Goal: Task Accomplishment & Management: Complete application form

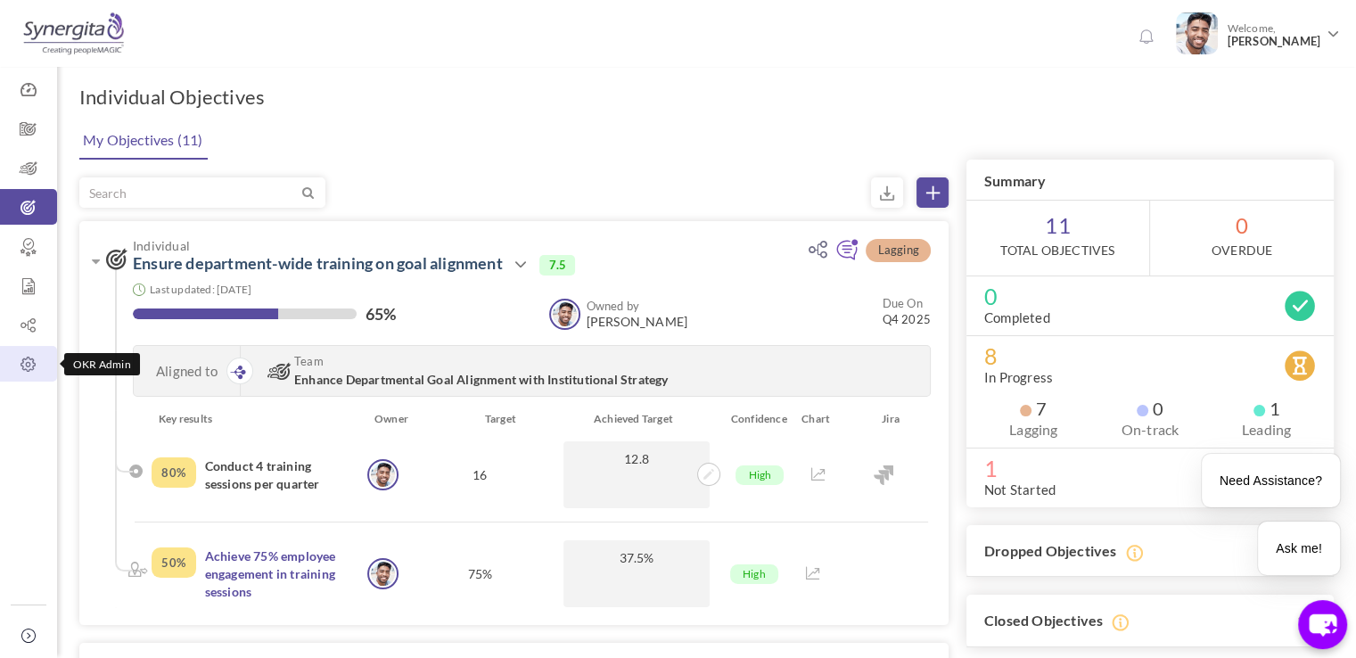
click at [37, 346] on link "OKR Admin" at bounding box center [28, 364] width 57 height 36
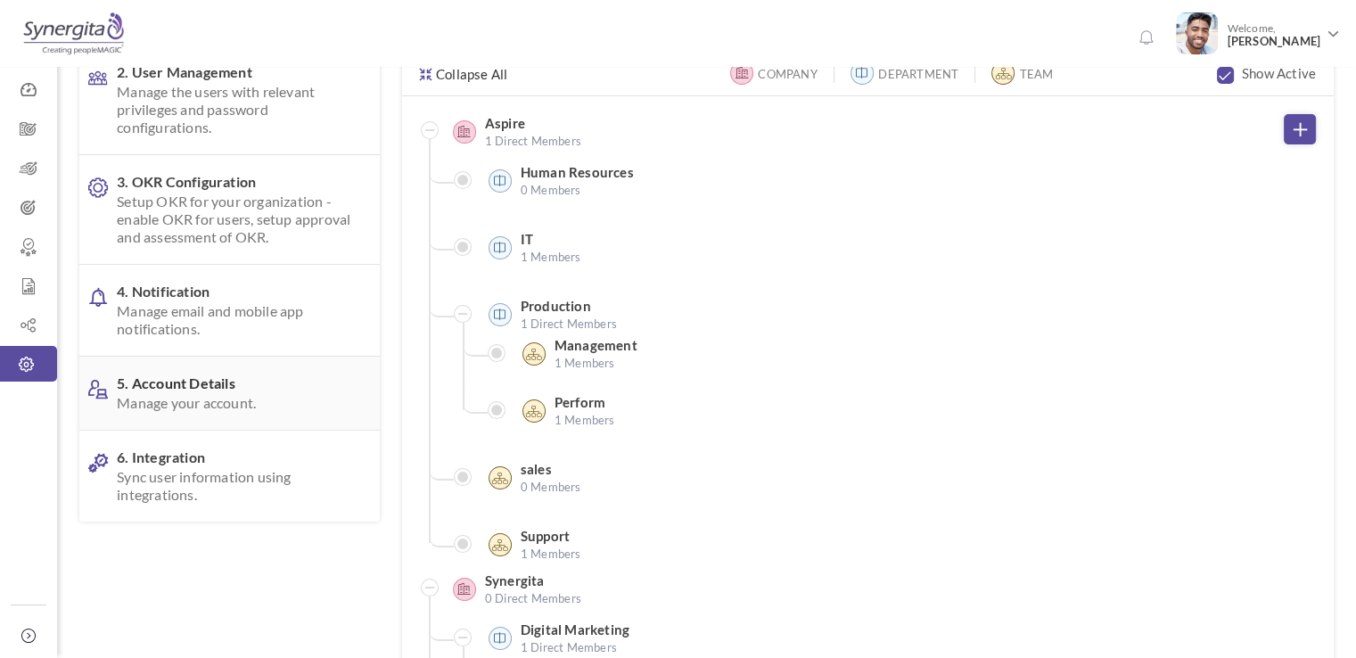
scroll to position [175, 0]
click at [200, 488] on span "Sync user information using integrations." at bounding box center [234, 485] width 235 height 36
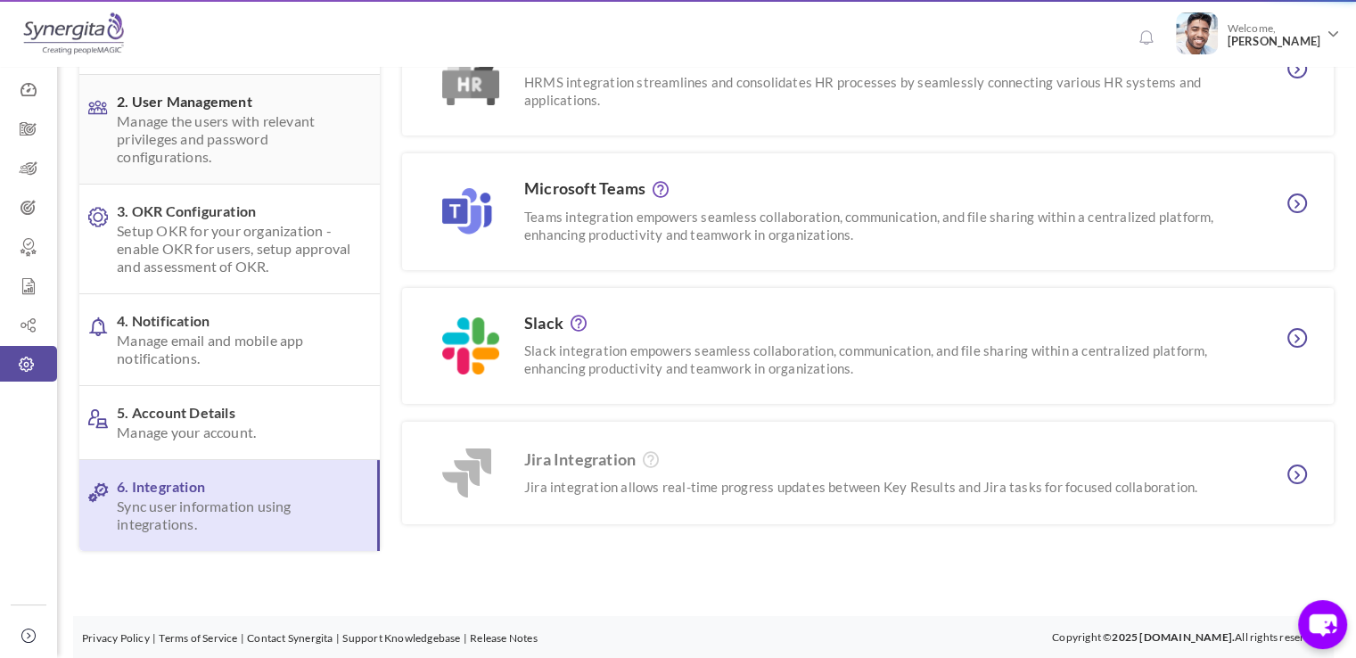
scroll to position [0, 0]
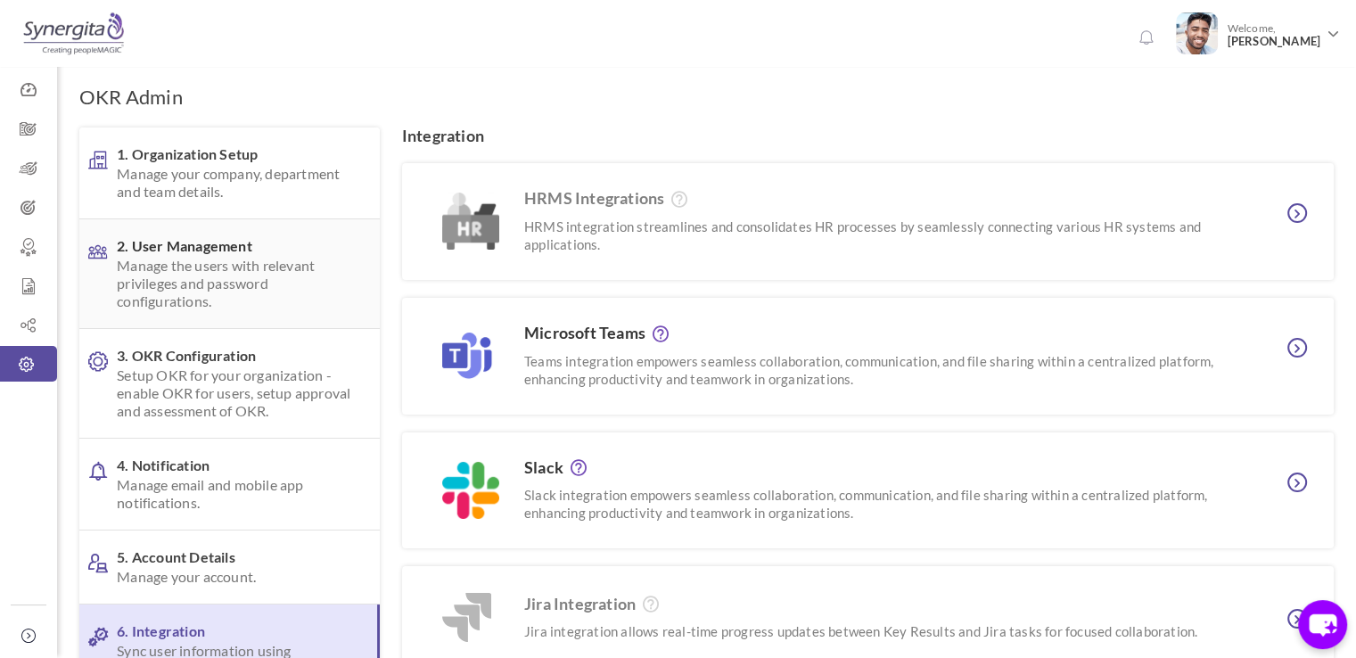
click at [202, 223] on link "2. User Management Manage the users with relevant privileges and password confi…" at bounding box center [229, 273] width 301 height 109
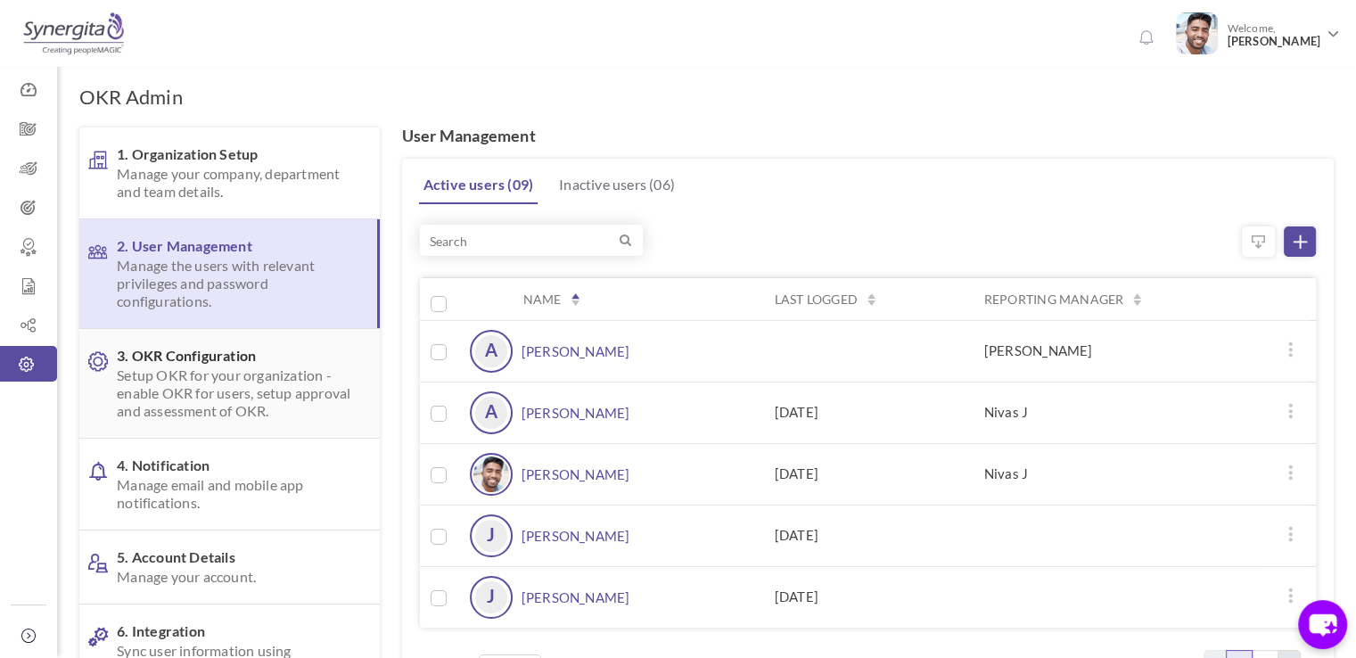
click at [207, 385] on span "Setup OKR for your organization - enable OKR for users, setup approval and asse…" at bounding box center [234, 394] width 235 height 54
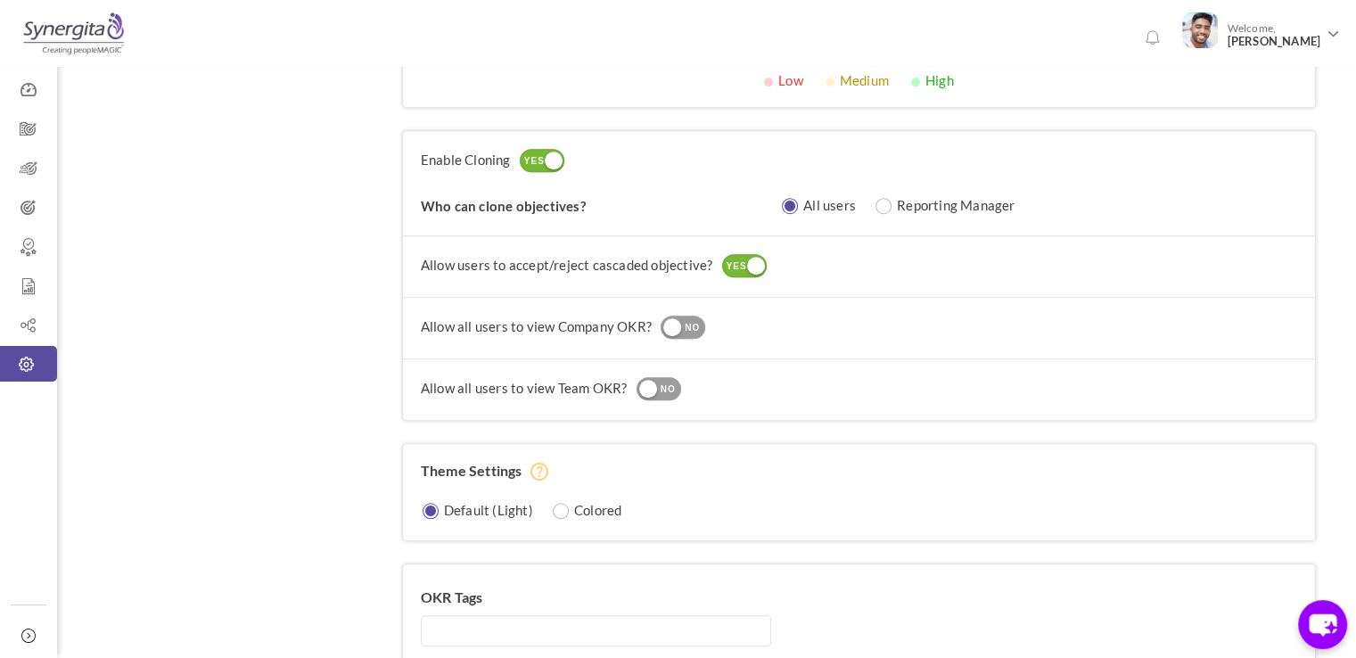
scroll to position [1373, 0]
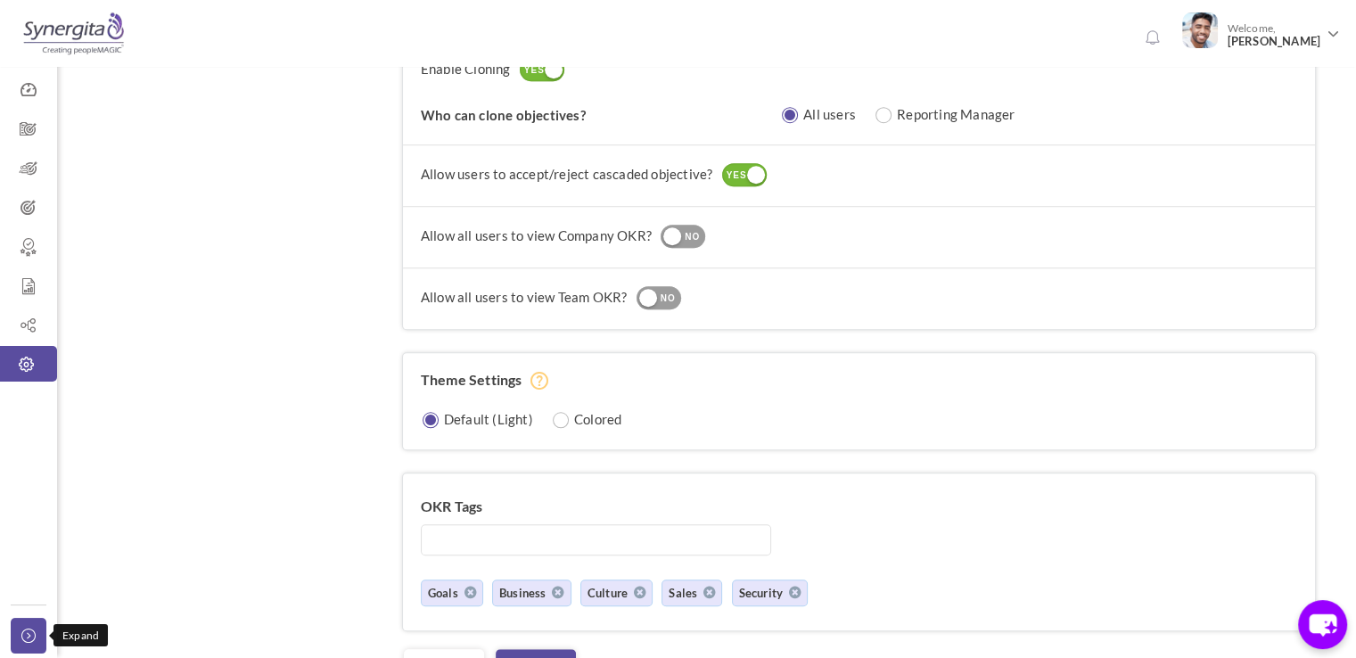
click at [25, 637] on icon at bounding box center [31, 636] width 21 height 14
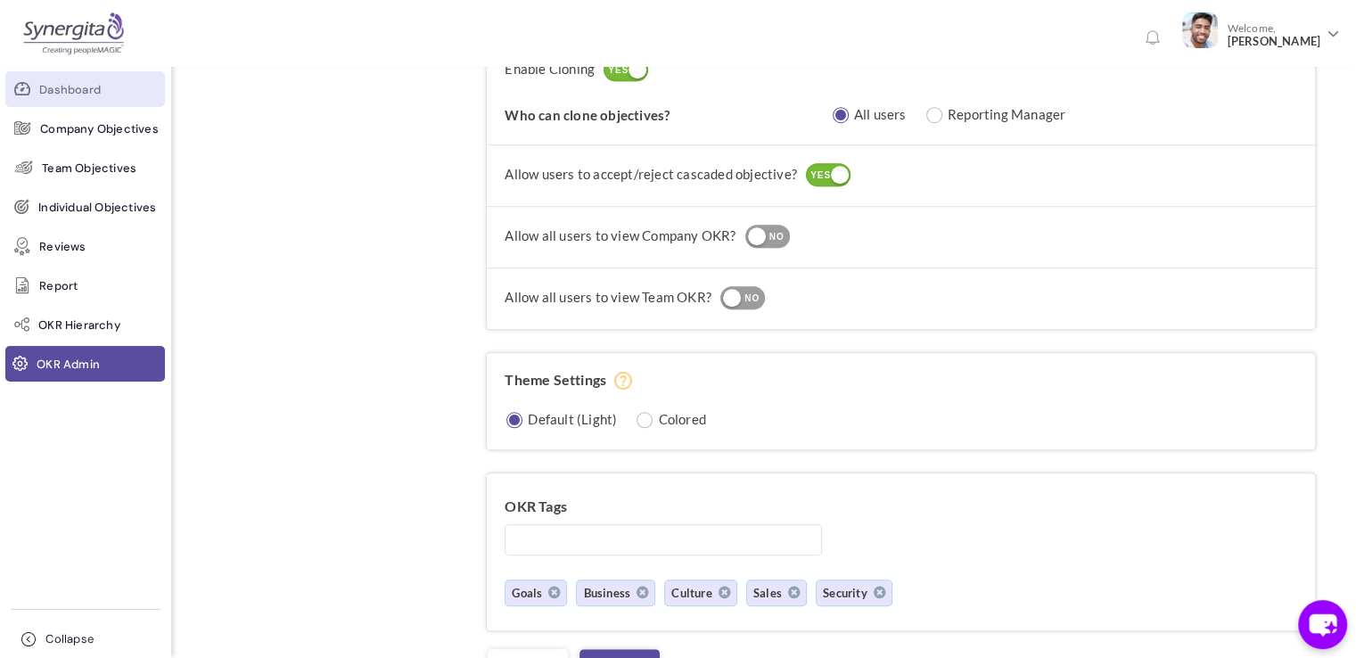
click at [106, 105] on link "Dashboard" at bounding box center [85, 89] width 160 height 36
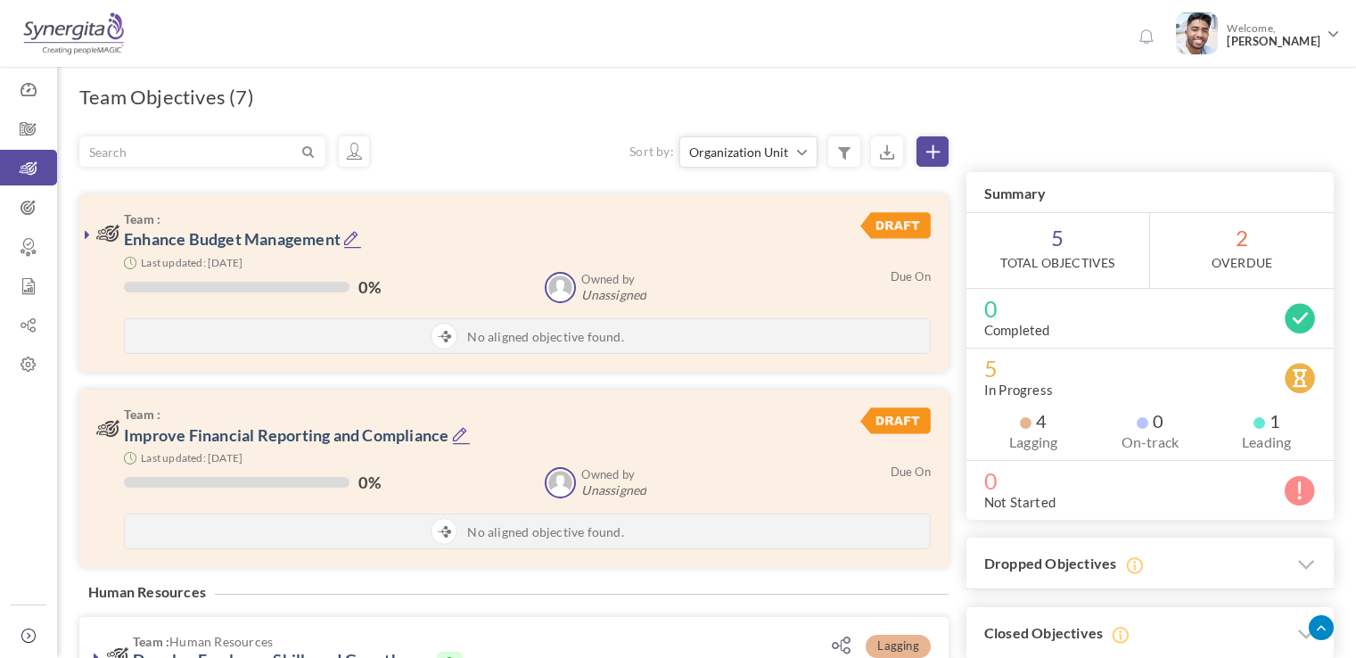
scroll to position [487, 0]
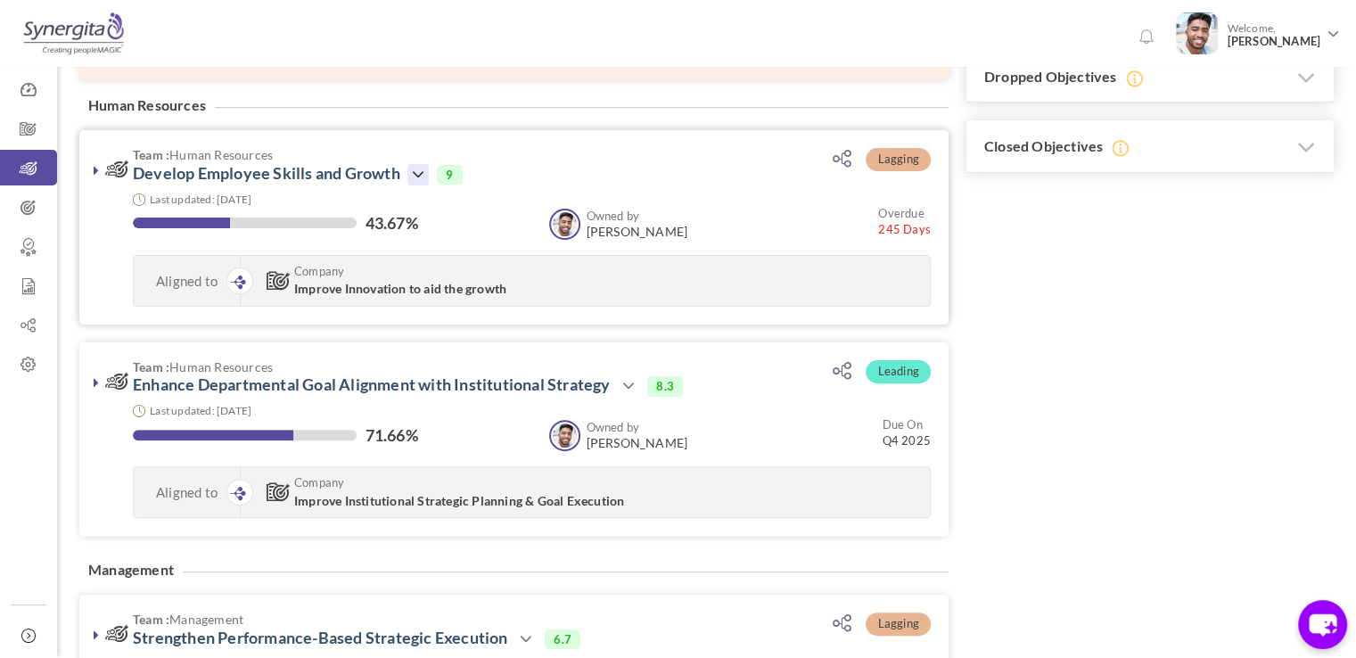
click at [428, 172] on icon at bounding box center [418, 174] width 21 height 21
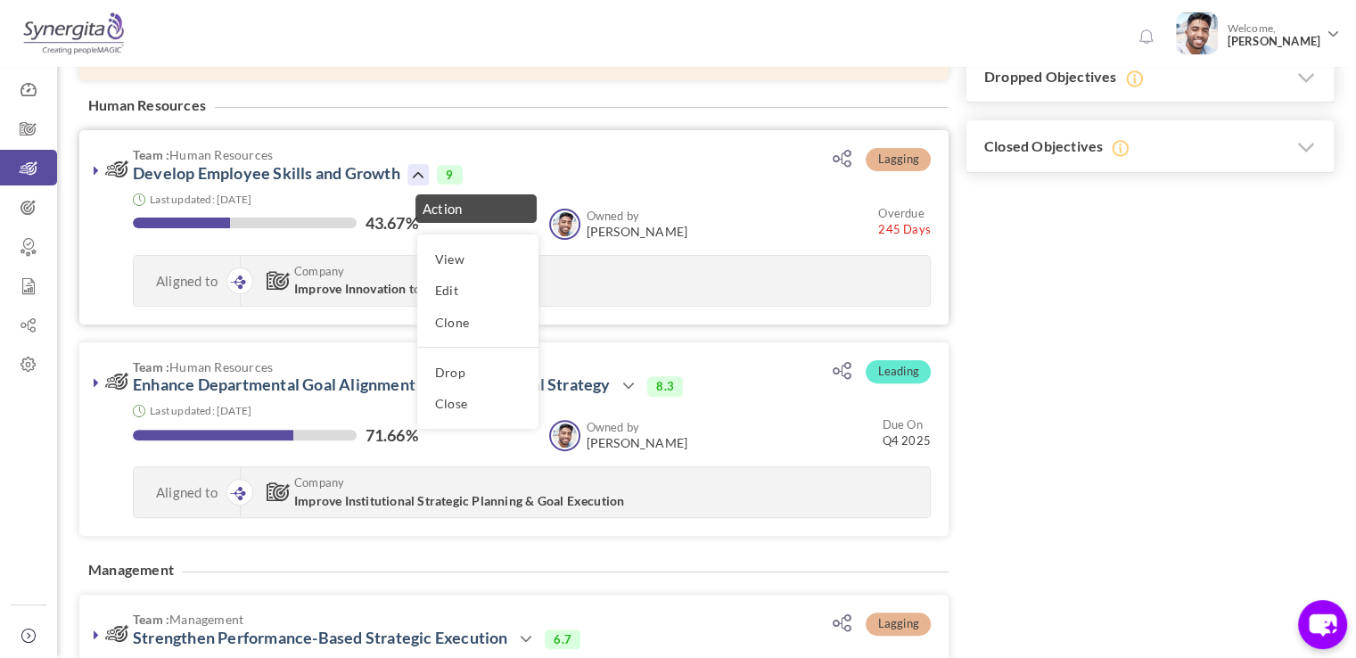
click at [97, 179] on div "Team : Human Resources Develop Employee Skills and Growth Action View Edit Clon…" at bounding box center [513, 227] width 869 height 194
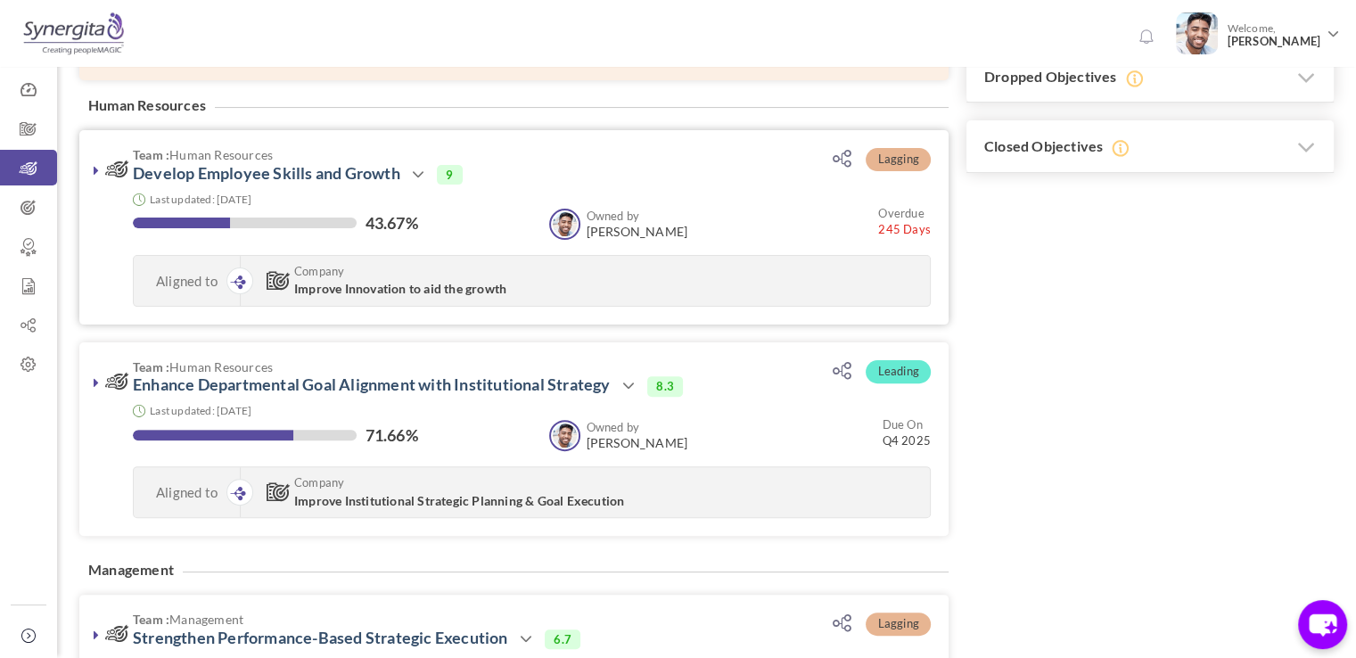
click at [95, 172] on icon at bounding box center [96, 170] width 5 height 14
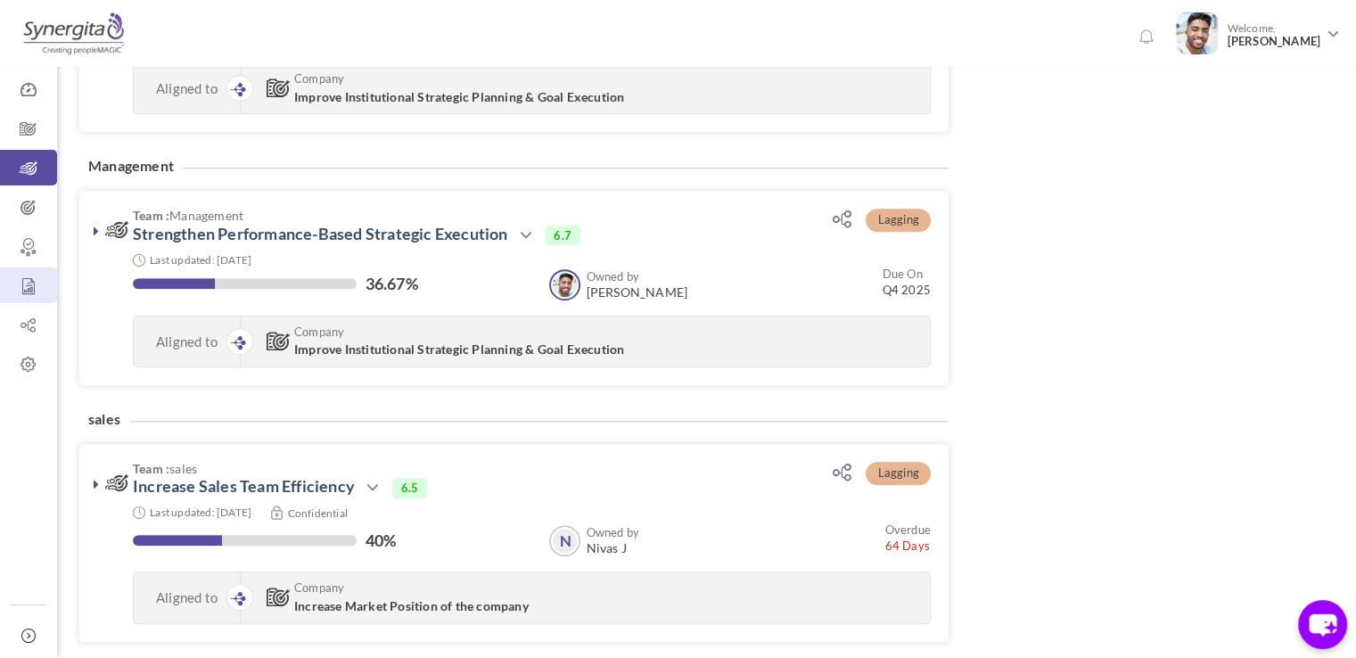
scroll to position [1206, 0]
click at [19, 326] on icon at bounding box center [28, 326] width 57 height 18
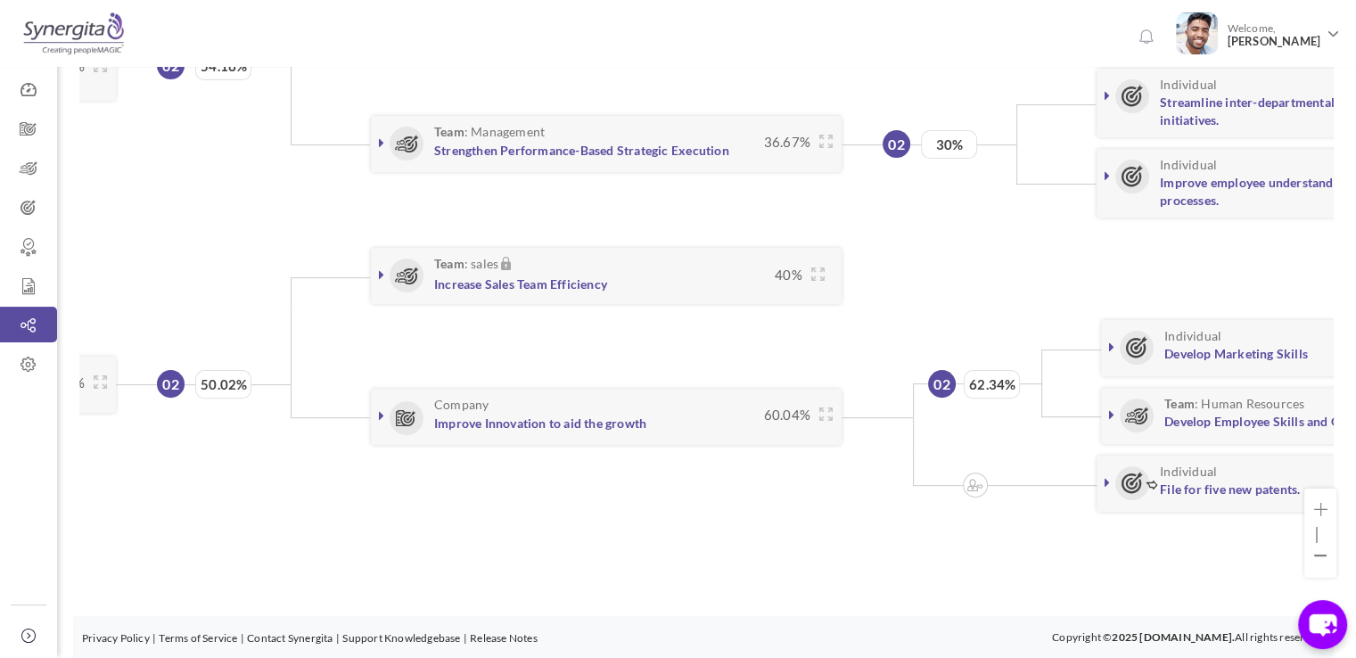
scroll to position [0, 441]
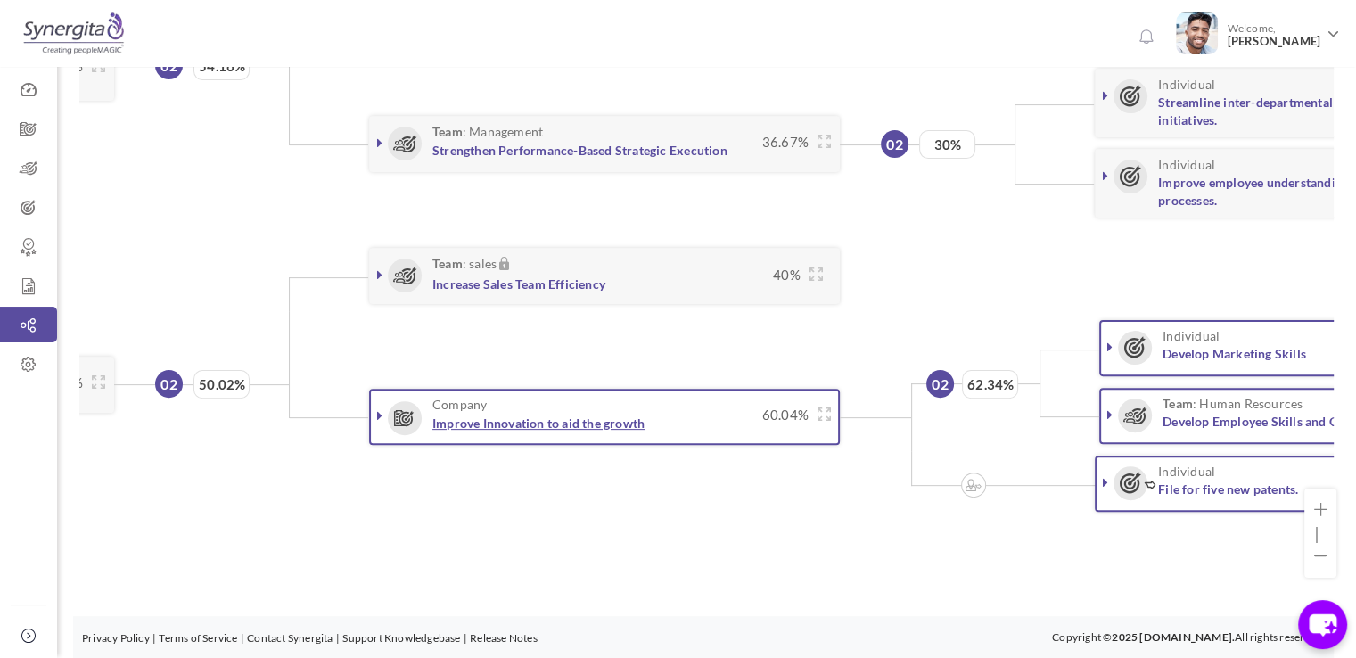
click at [460, 416] on link "Improve Innovation to aid the growth" at bounding box center [538, 423] width 212 height 15
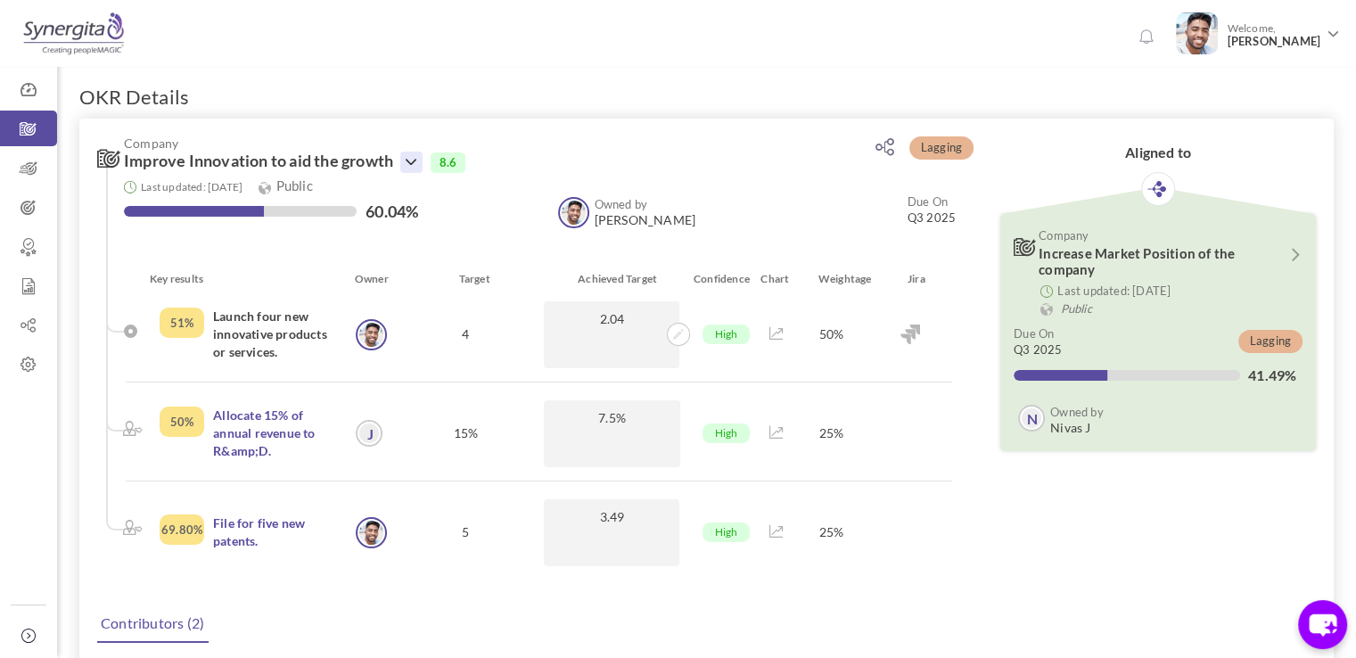
click at [407, 152] on icon at bounding box center [410, 162] width 21 height 21
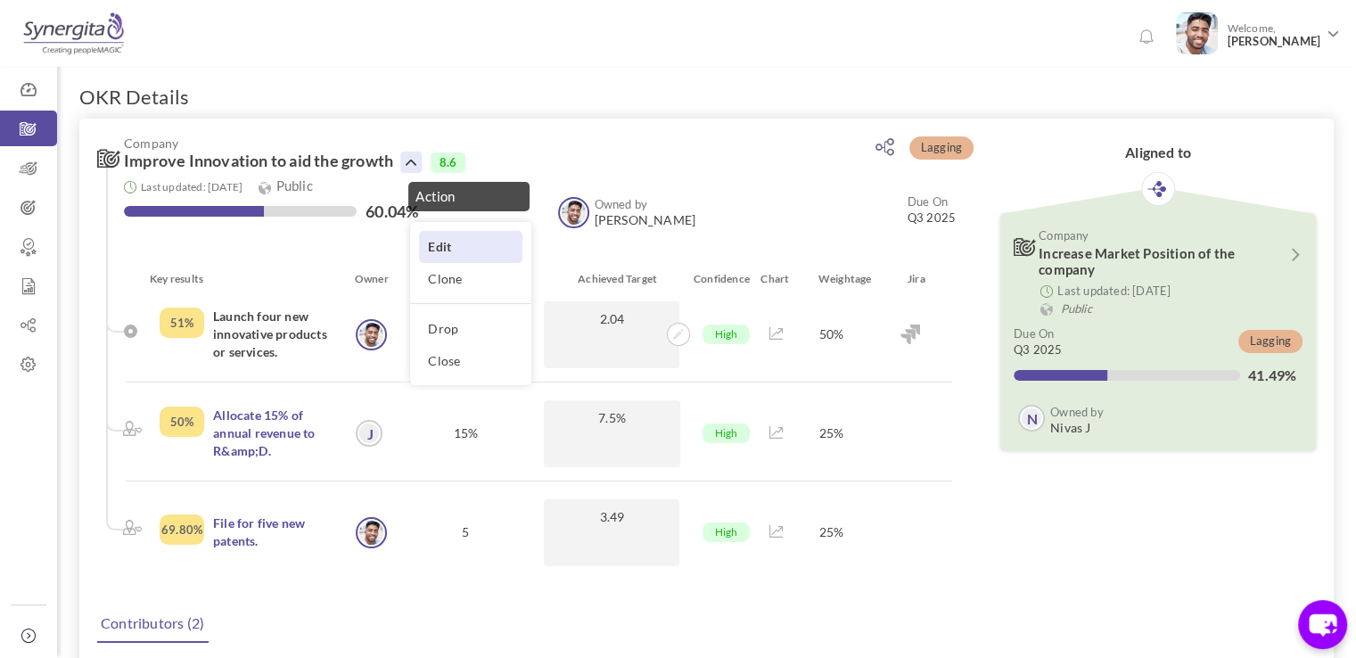
click at [425, 258] on link "Edit" at bounding box center [470, 246] width 103 height 31
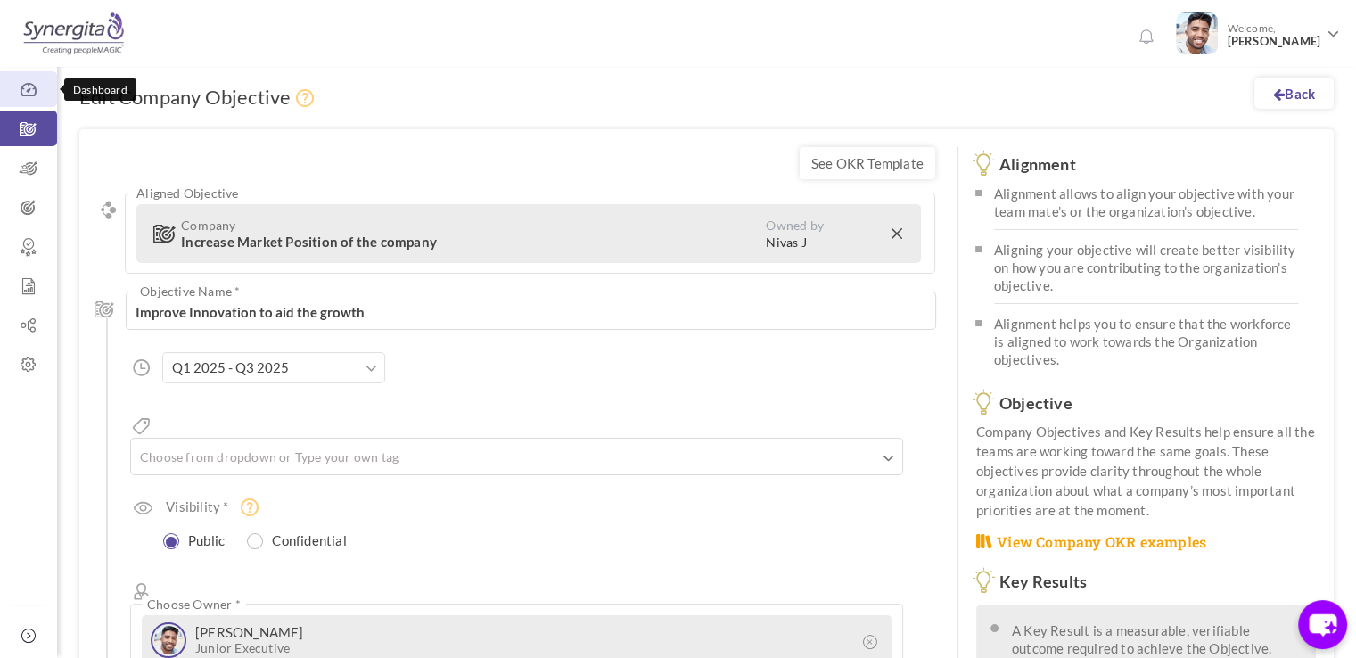
click at [42, 89] on icon at bounding box center [28, 90] width 57 height 18
click at [32, 163] on icon at bounding box center [28, 169] width 57 height 18
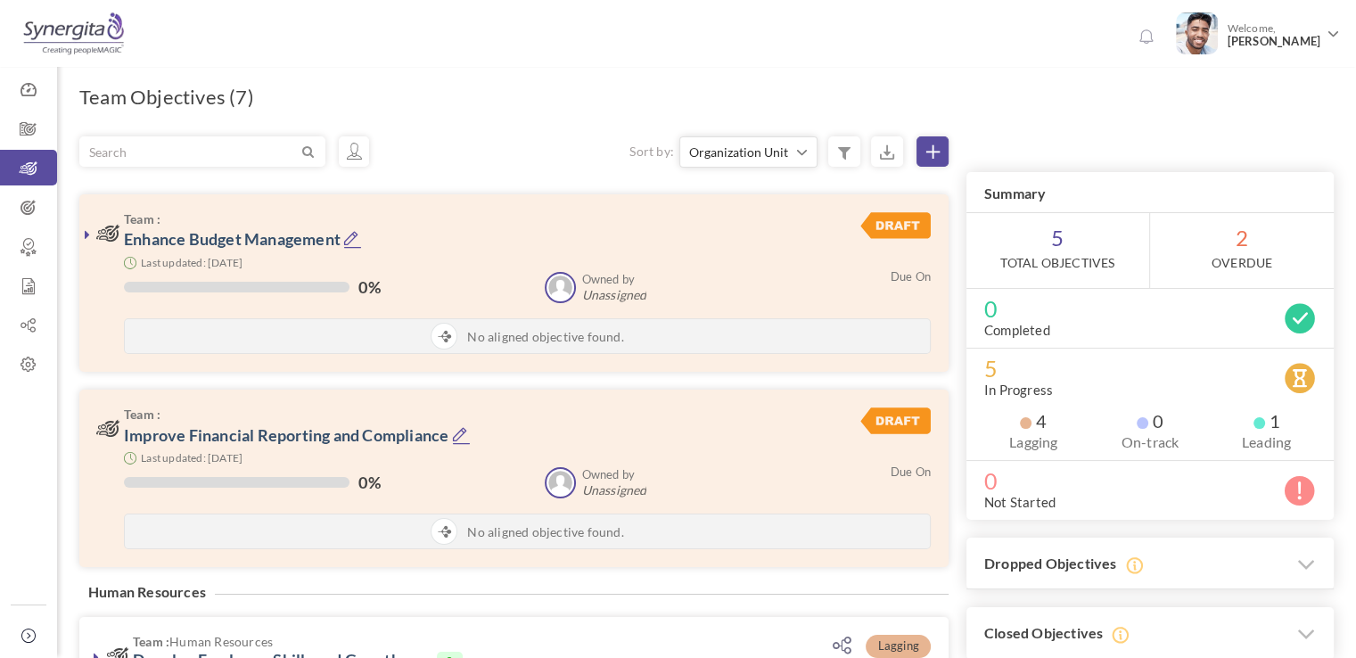
click at [934, 149] on icon at bounding box center [933, 151] width 13 height 13
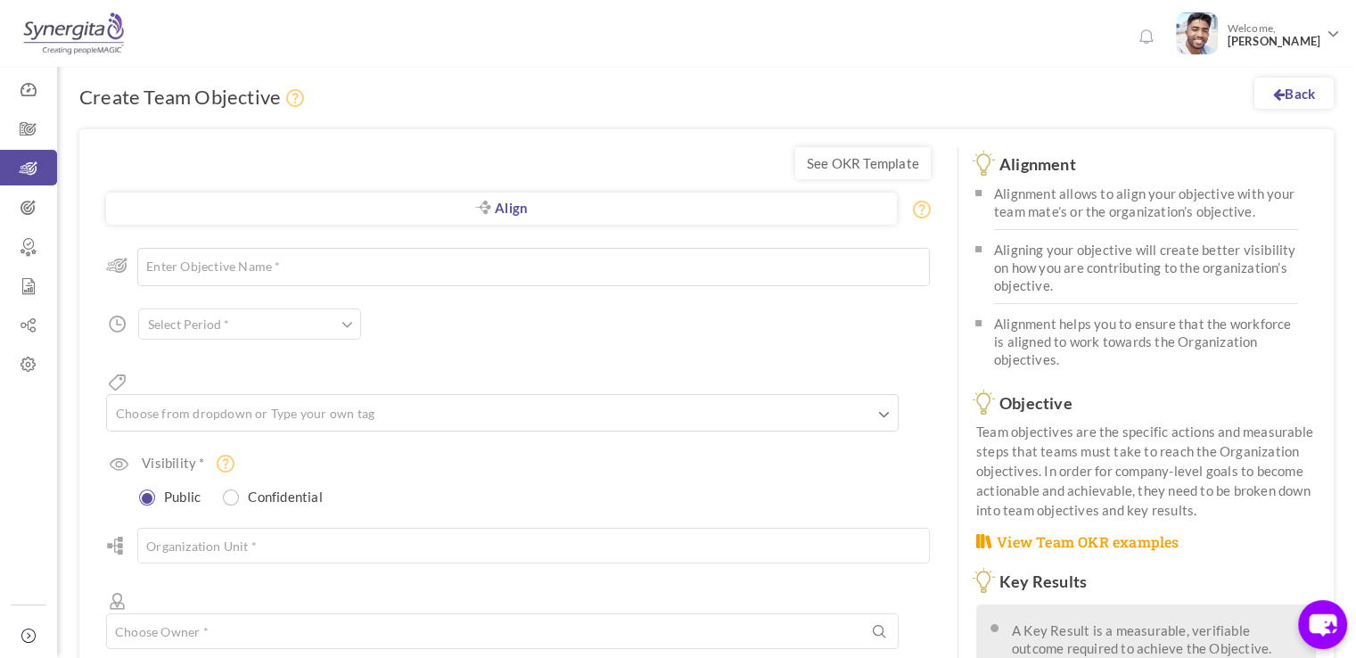
click at [296, 315] on input "text" at bounding box center [249, 324] width 223 height 31
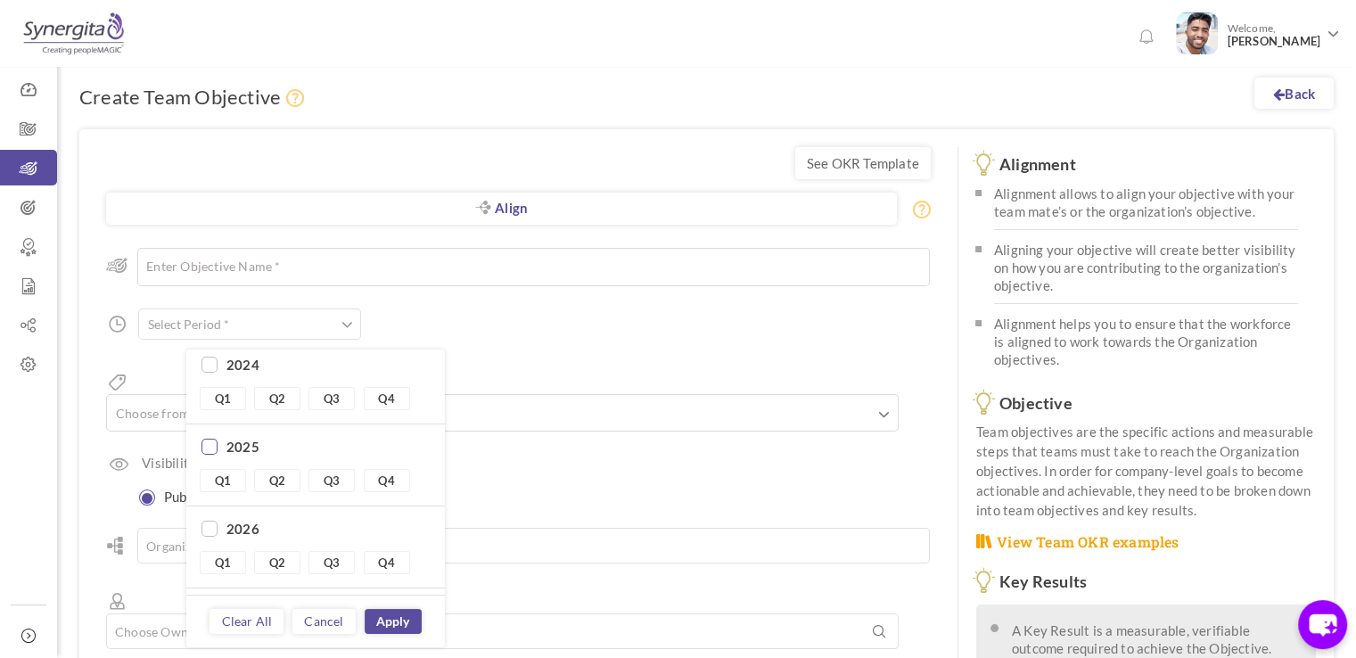
scroll to position [82, 0]
click at [45, 374] on link "OKR Admin" at bounding box center [28, 364] width 57 height 36
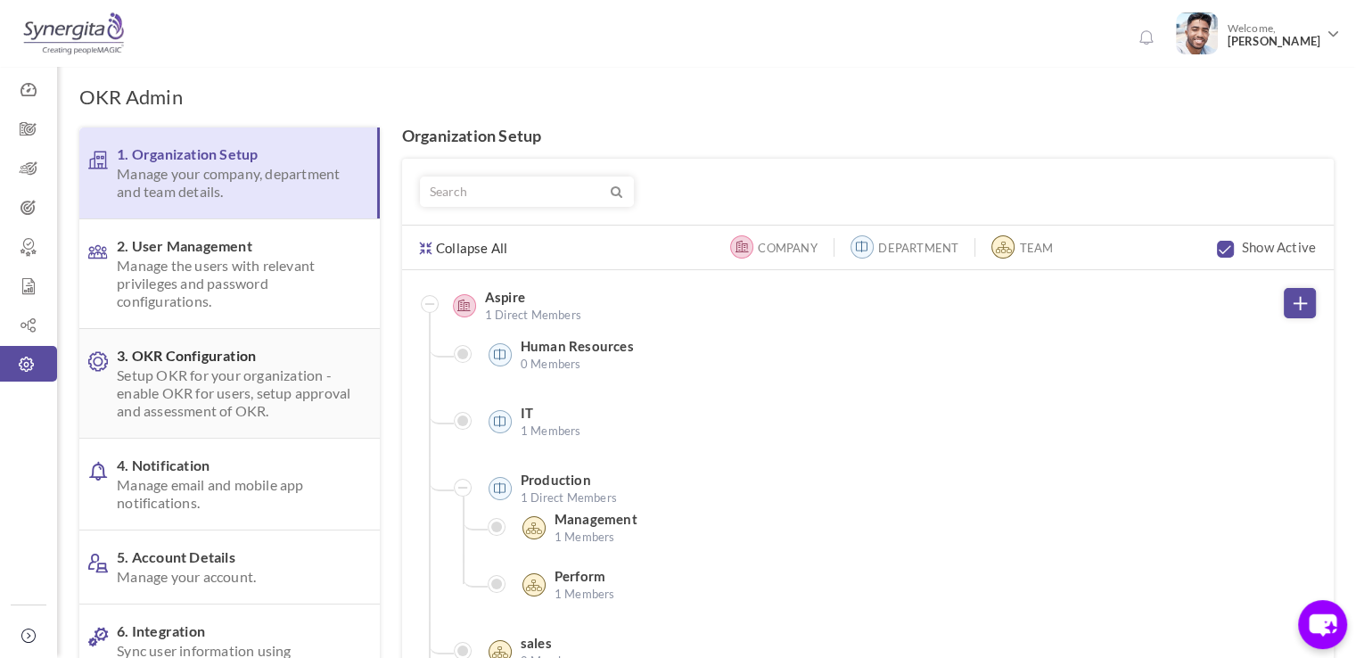
click at [193, 364] on span "3. OKR Configuration Setup OKR for your organization - enable OKR for users, se…" at bounding box center [234, 383] width 235 height 73
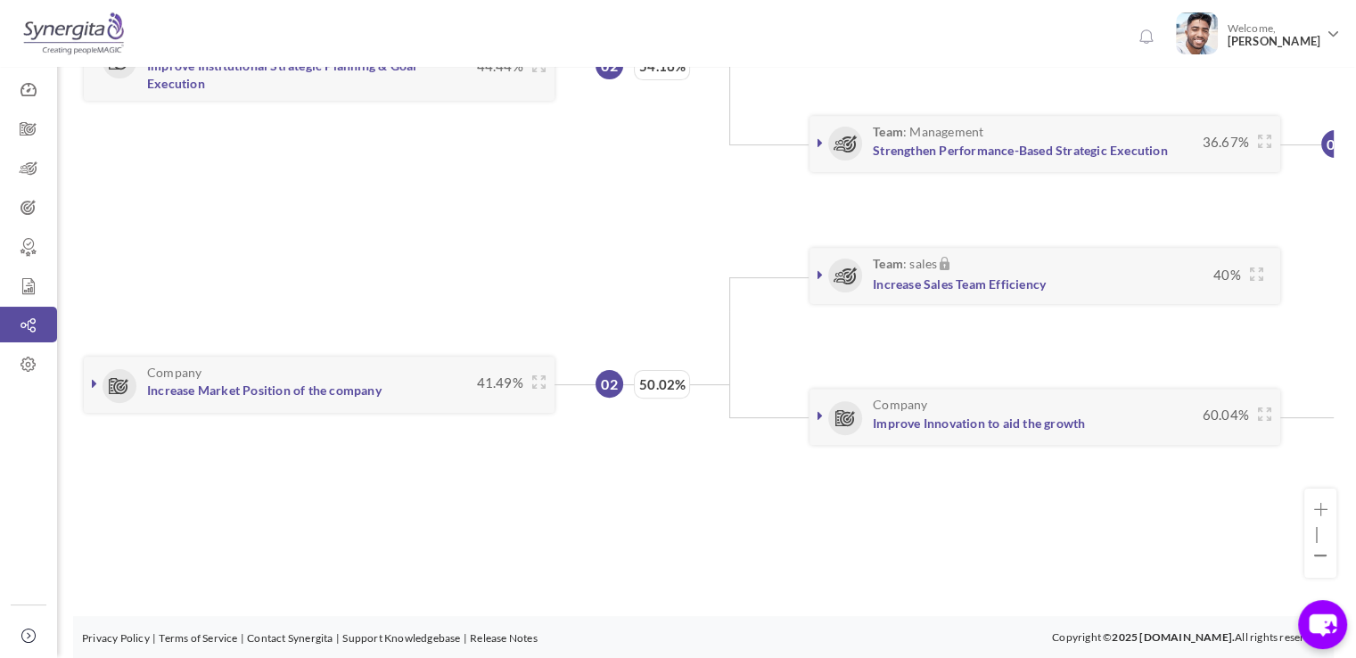
scroll to position [0, 441]
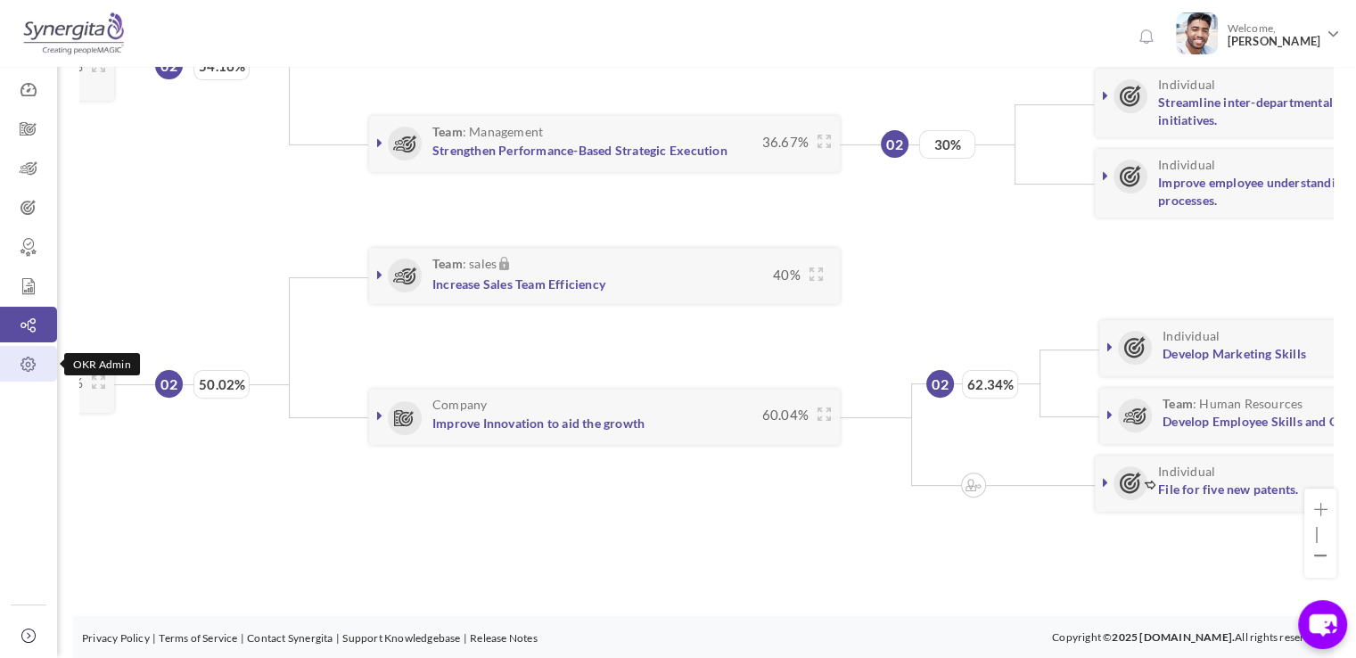
click at [11, 370] on icon at bounding box center [28, 365] width 57 height 18
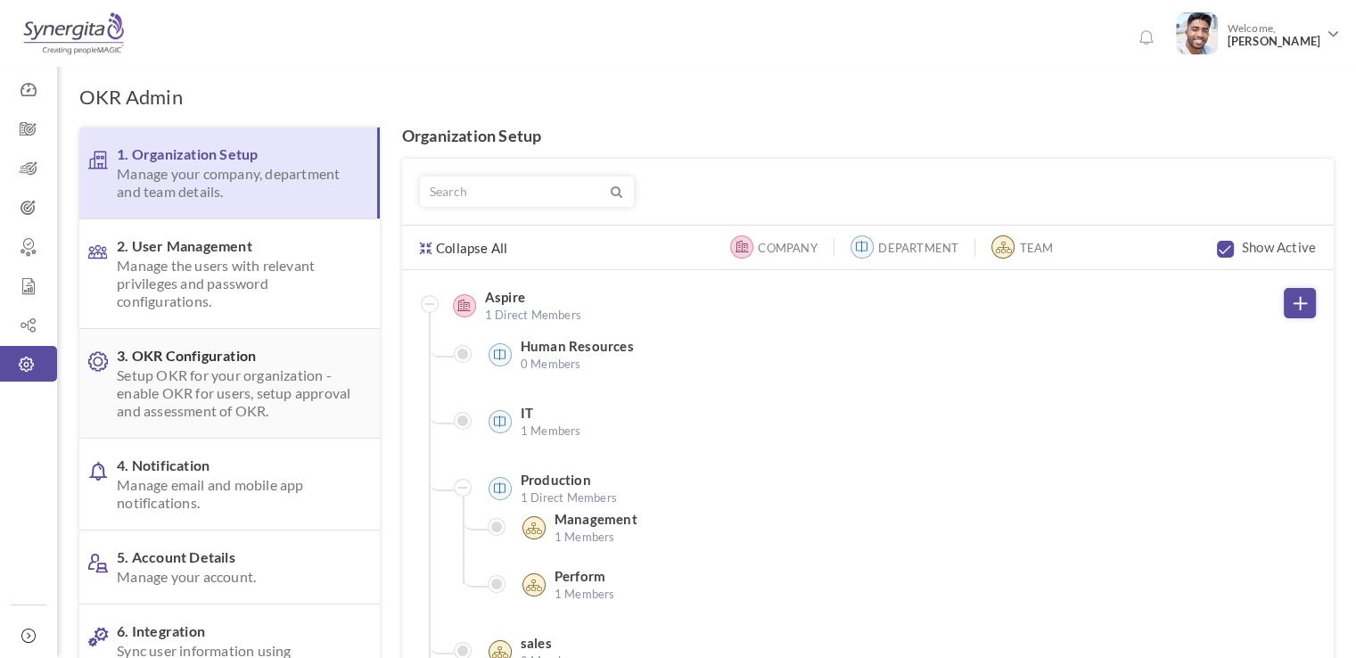
click at [208, 405] on span "Setup OKR for your organization - enable OKR for users, setup approval and asse…" at bounding box center [234, 394] width 235 height 54
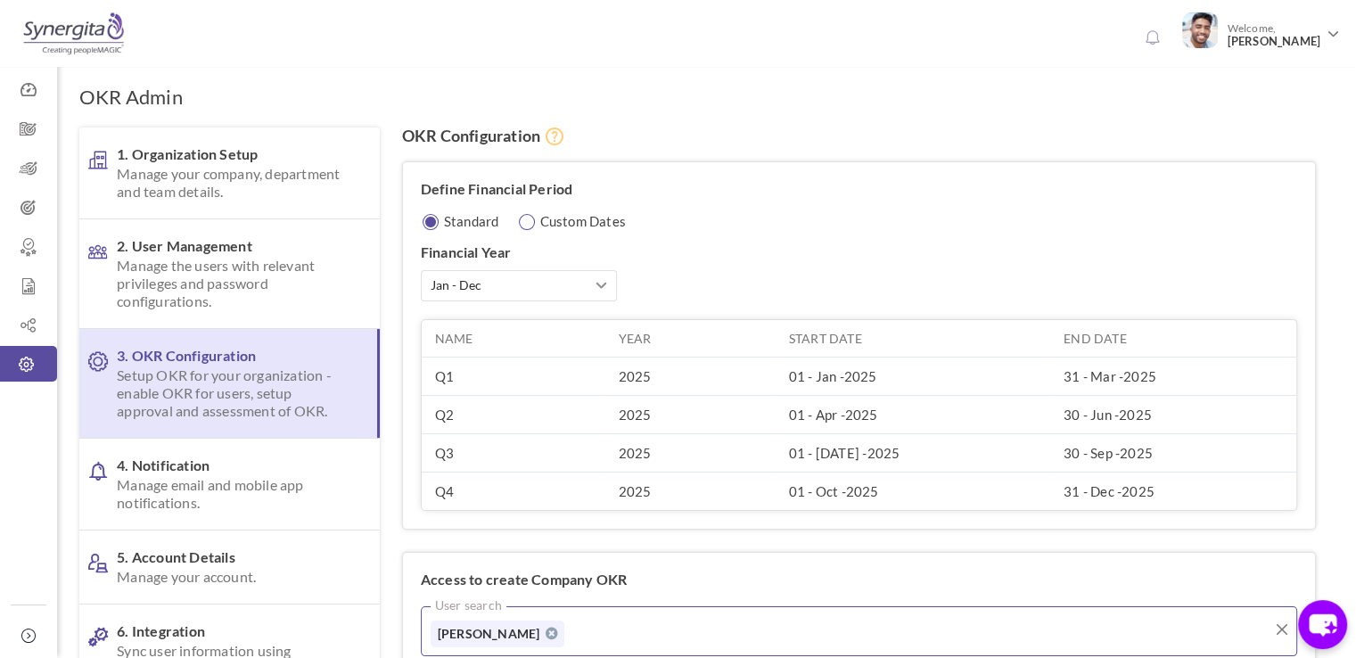
click at [533, 215] on input "radio" at bounding box center [528, 222] width 17 height 17
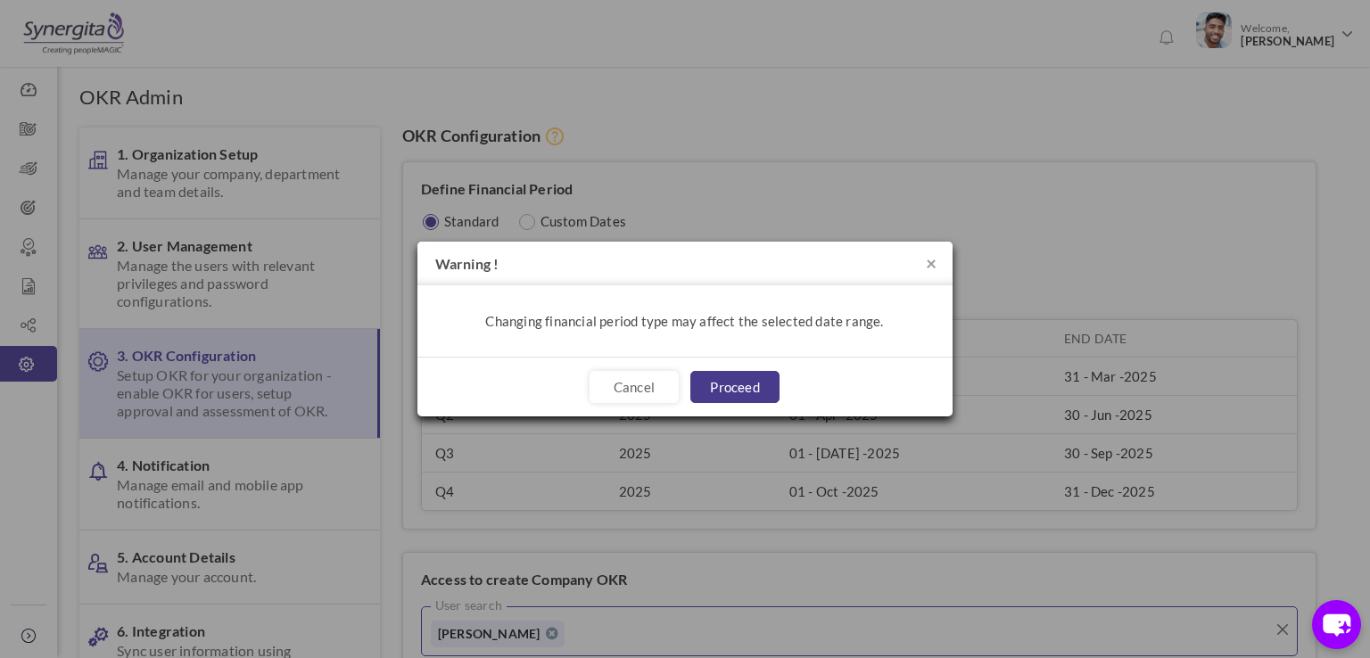
click at [727, 379] on link "Proceed" at bounding box center [734, 387] width 89 height 32
radio input "false"
radio input "true"
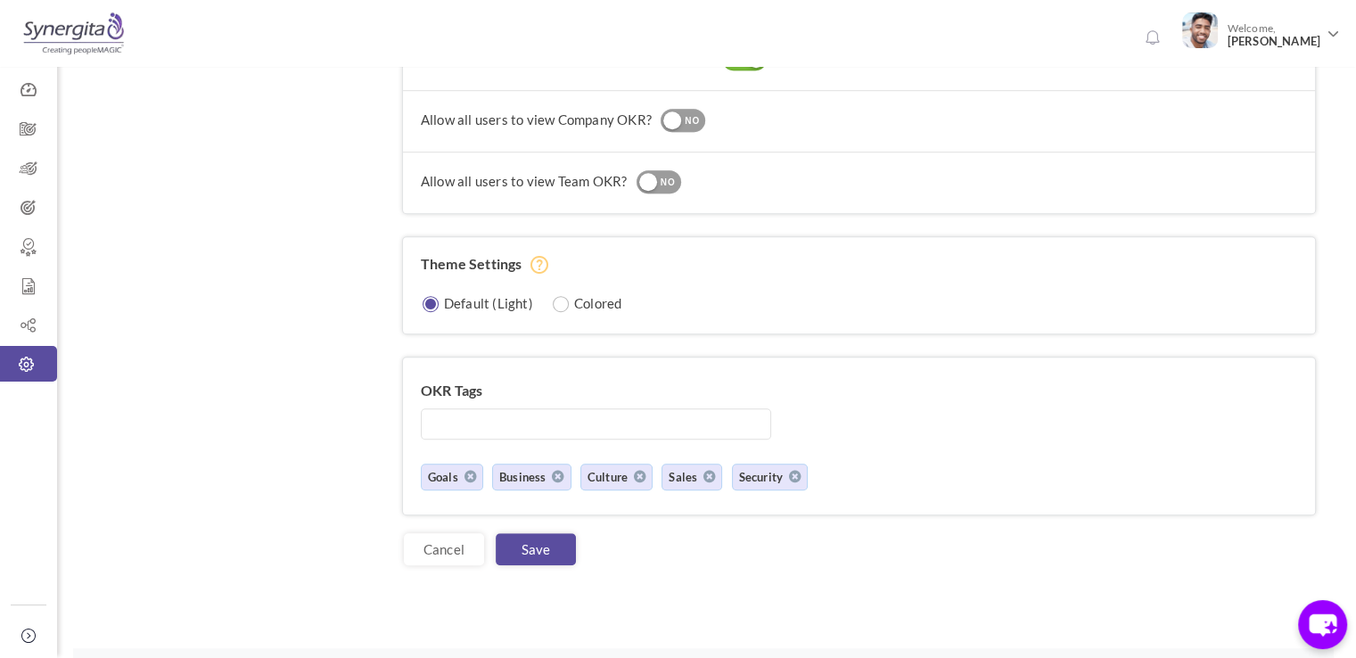
scroll to position [1248, 0]
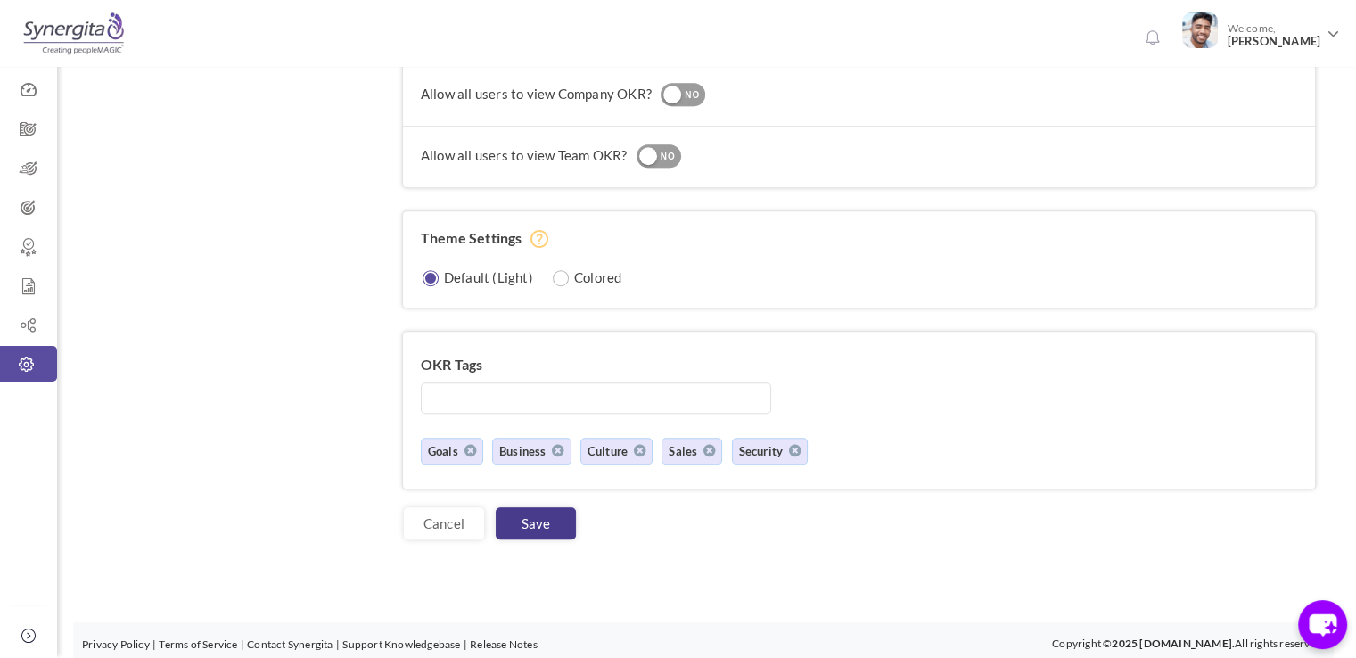
click at [530, 528] on link "Save" at bounding box center [536, 523] width 80 height 32
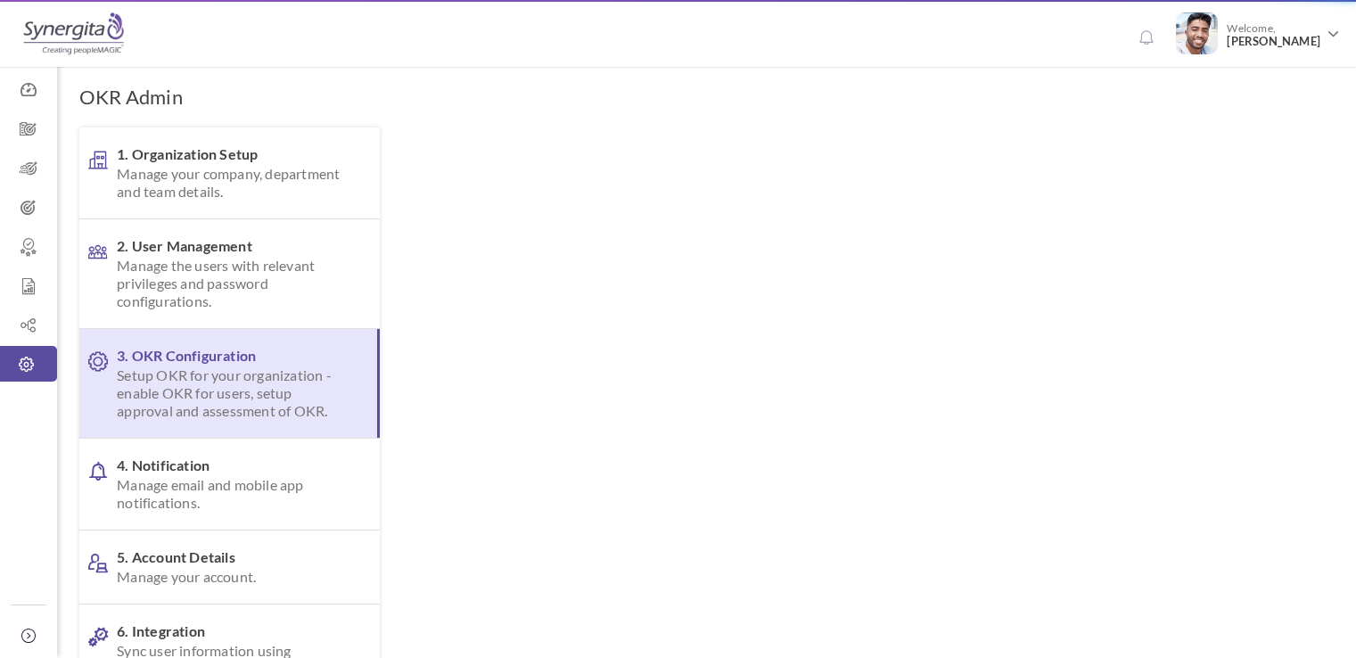
click at [36, 167] on body "Trial Extended! Subscribe to continue using all the features. 0 Welcome, [PERSO…" at bounding box center [678, 329] width 1356 height 658
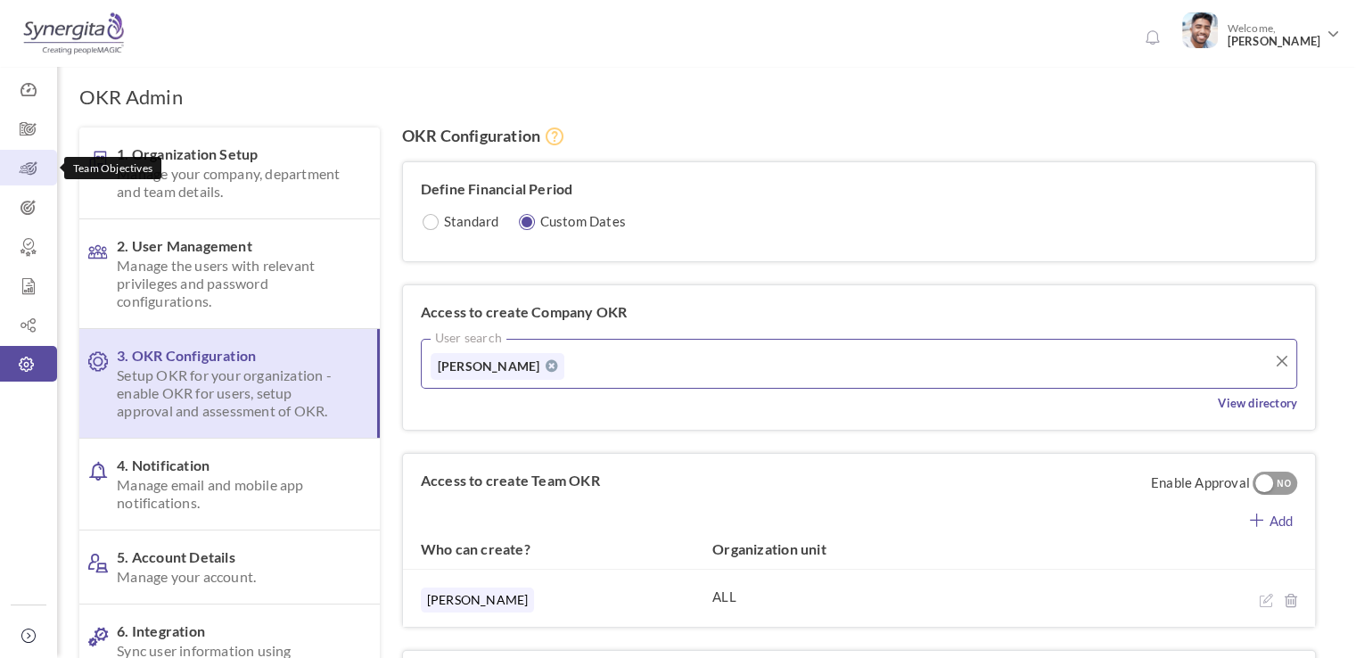
click at [36, 167] on icon at bounding box center [28, 169] width 57 height 18
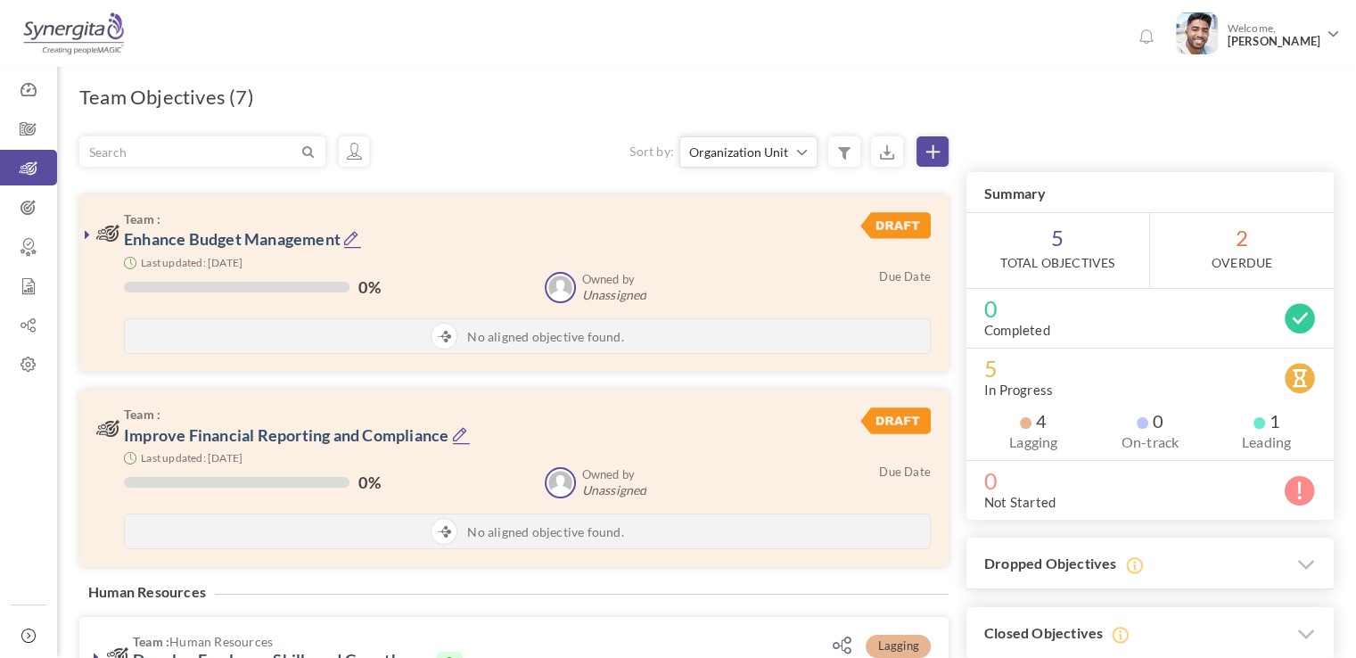
click at [943, 167] on div "Sort by: Organization Unit Owned by Due Date % of completion Status Organizatio…" at bounding box center [789, 151] width 319 height 31
click at [935, 155] on icon at bounding box center [933, 151] width 13 height 13
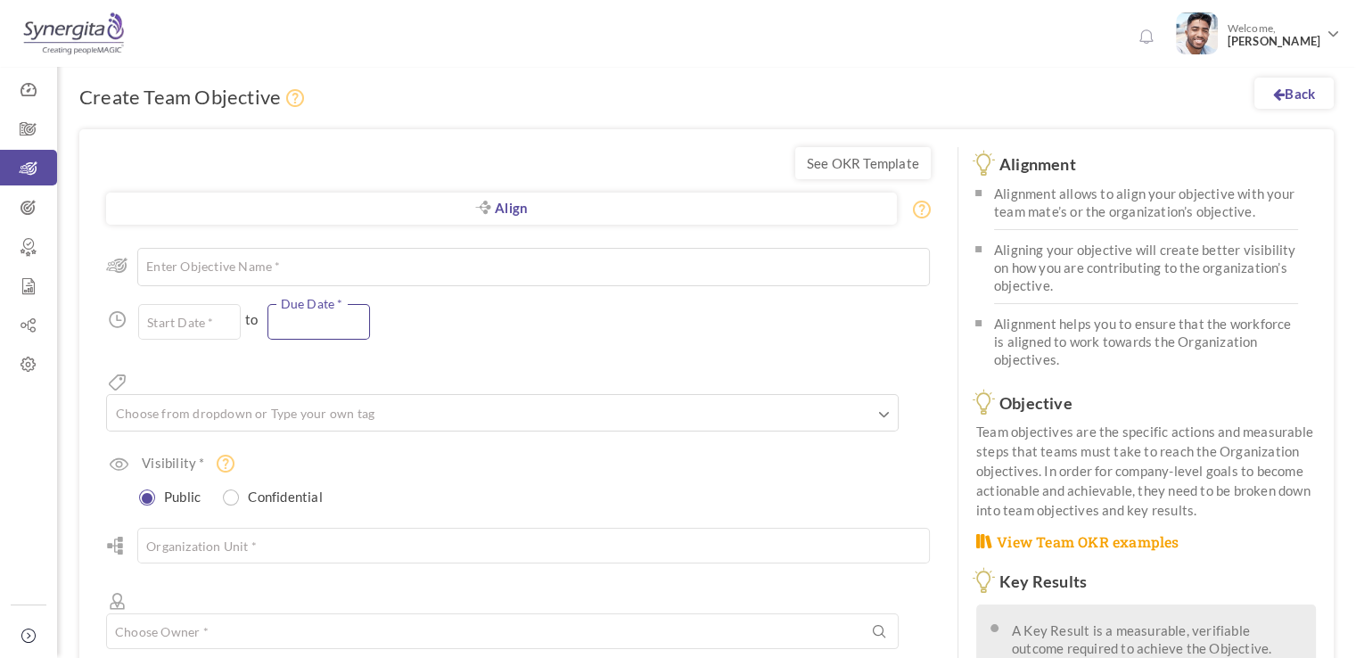
click at [320, 320] on input "text" at bounding box center [319, 322] width 103 height 36
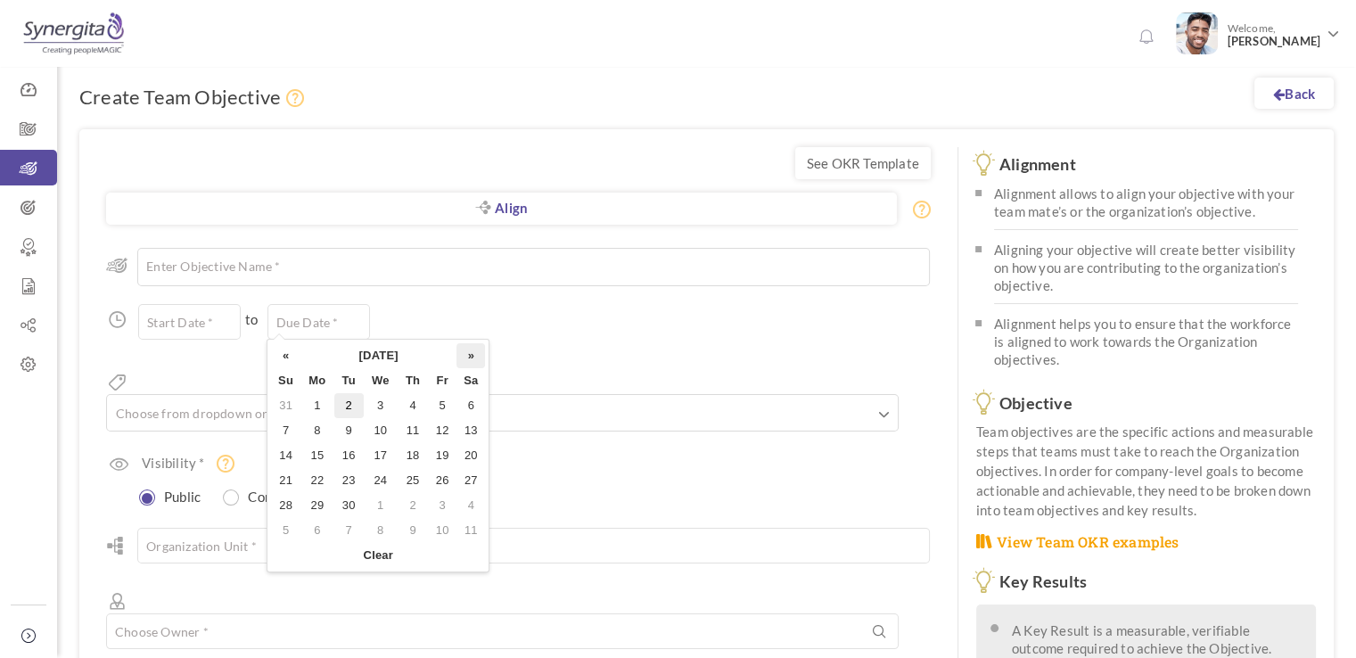
click at [467, 354] on th "»" at bounding box center [471, 355] width 29 height 25
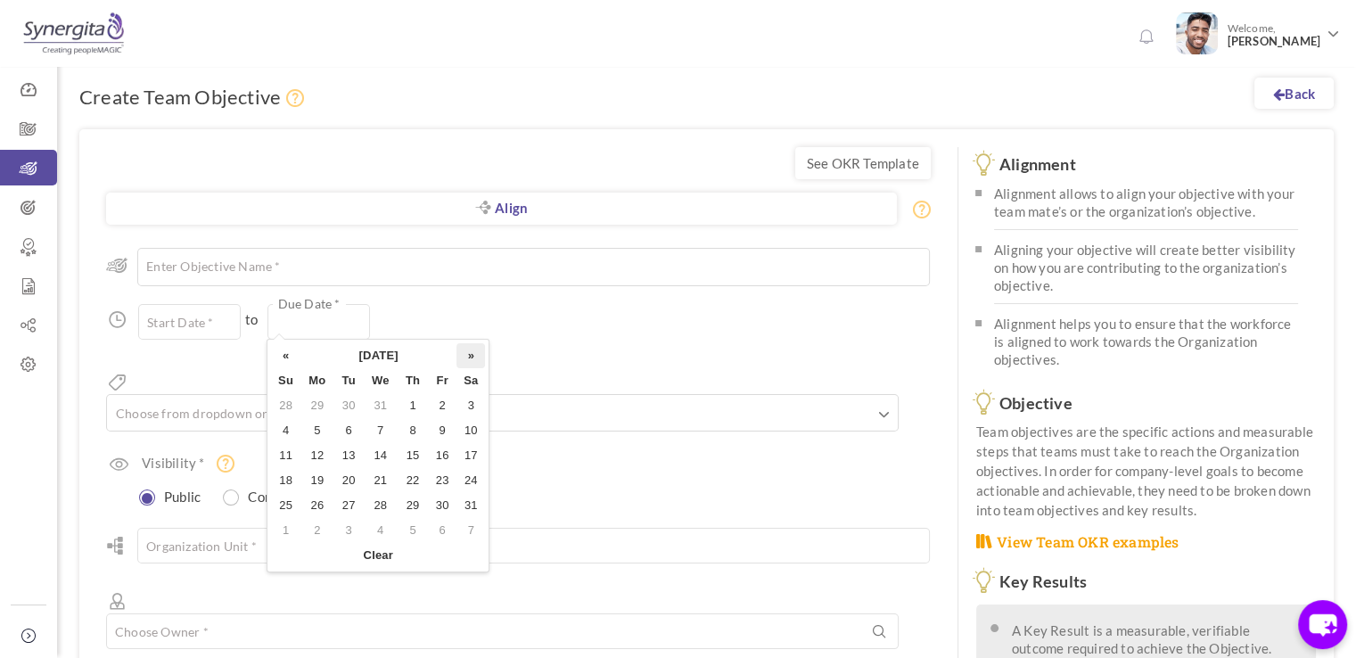
click at [467, 354] on th "»" at bounding box center [471, 355] width 29 height 25
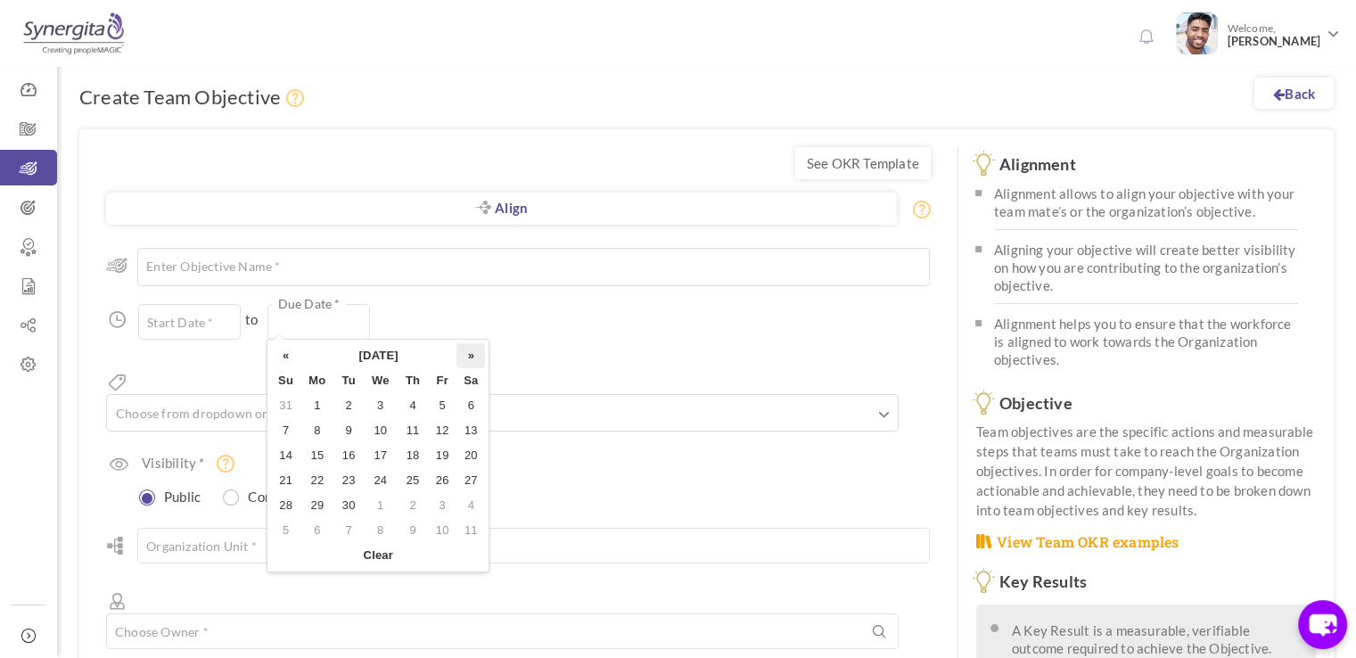
click at [467, 354] on th "»" at bounding box center [471, 355] width 29 height 25
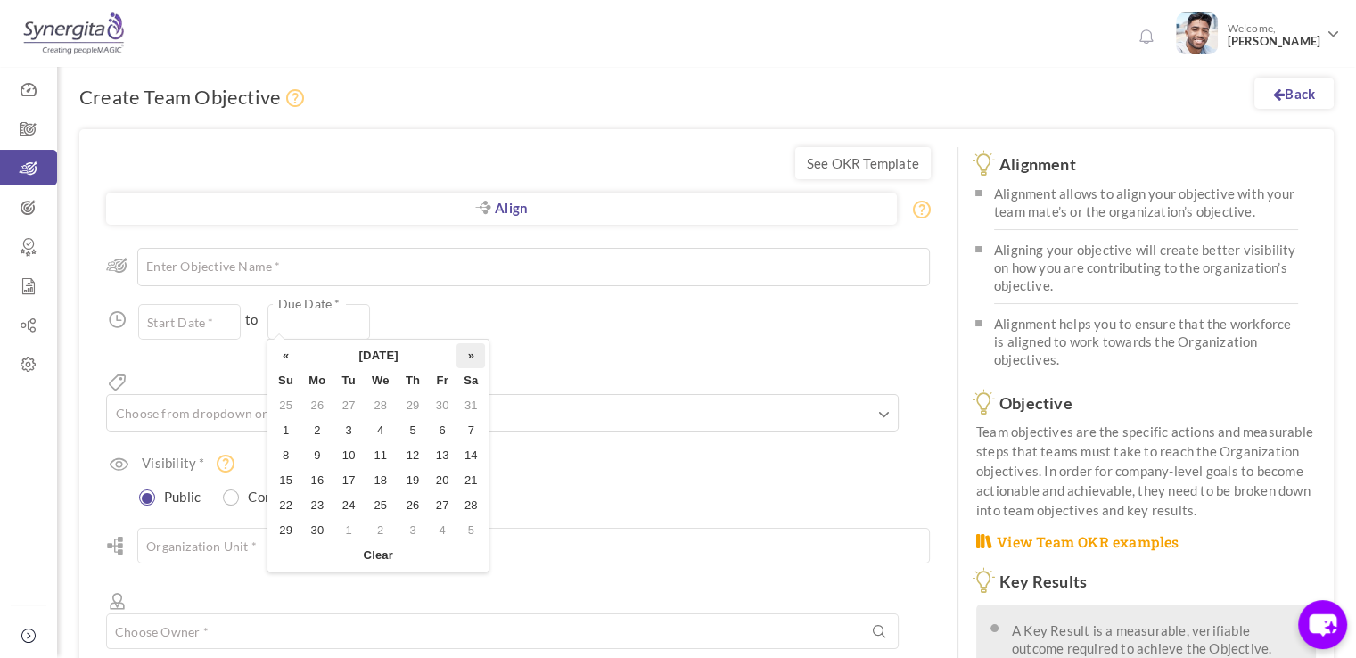
click at [467, 354] on th "»" at bounding box center [471, 355] width 29 height 25
click at [396, 354] on th "[DATE]" at bounding box center [379, 355] width 156 height 25
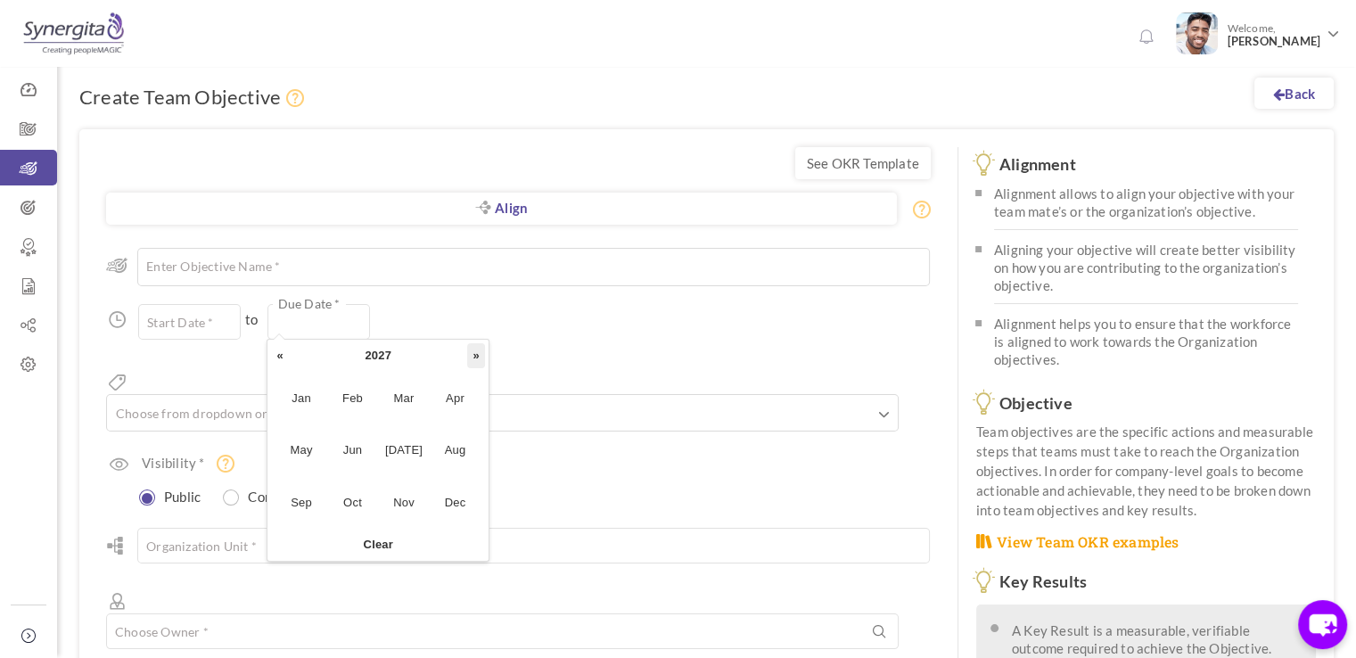
drag, startPoint x: 465, startPoint y: 365, endPoint x: 474, endPoint y: 359, distance: 10.4
click at [474, 359] on tr "« 2027 »" at bounding box center [378, 355] width 214 height 25
click at [474, 359] on th "»" at bounding box center [476, 355] width 18 height 25
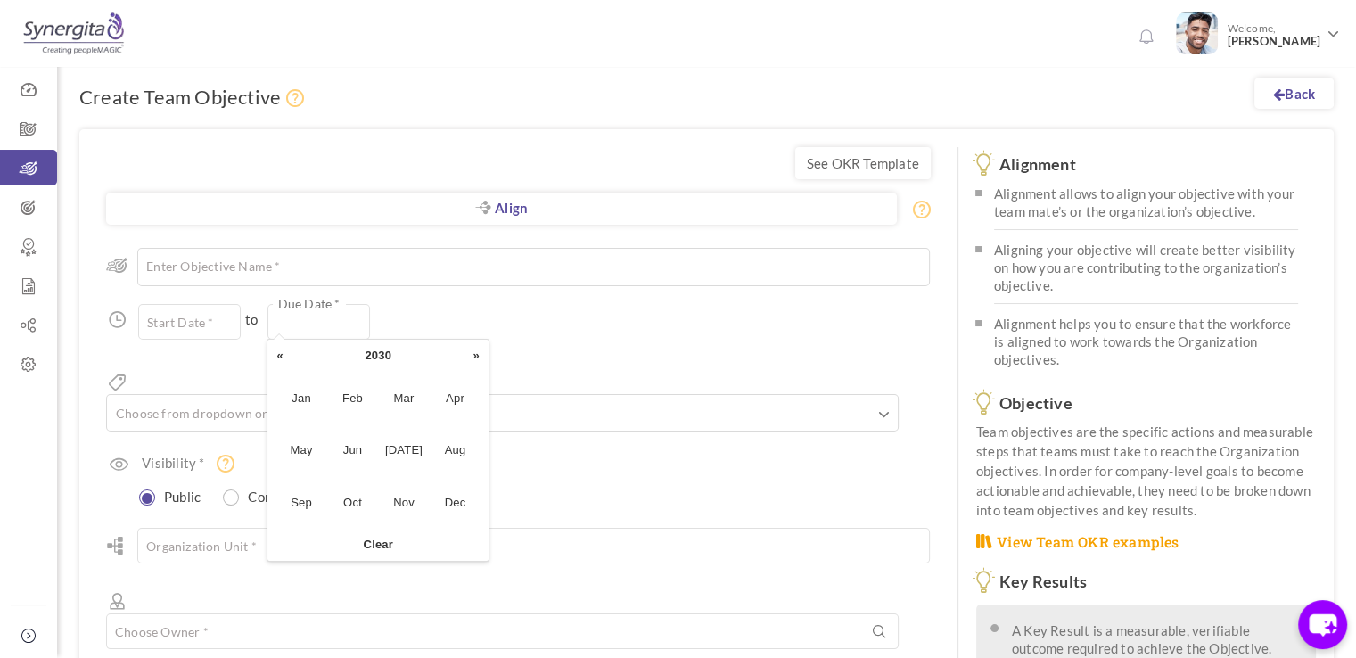
click at [474, 359] on th "»" at bounding box center [476, 355] width 18 height 25
drag, startPoint x: 474, startPoint y: 359, endPoint x: 453, endPoint y: 432, distance: 75.9
click at [453, 432] on table "« 2031 » Jan Feb Mar Apr May Jun [DATE] Aug Sep Oct Nov Dec [DATE] Clear" at bounding box center [378, 450] width 214 height 214
click at [453, 432] on span "Aug" at bounding box center [455, 450] width 47 height 48
click at [444, 432] on td "8" at bounding box center [442, 430] width 29 height 25
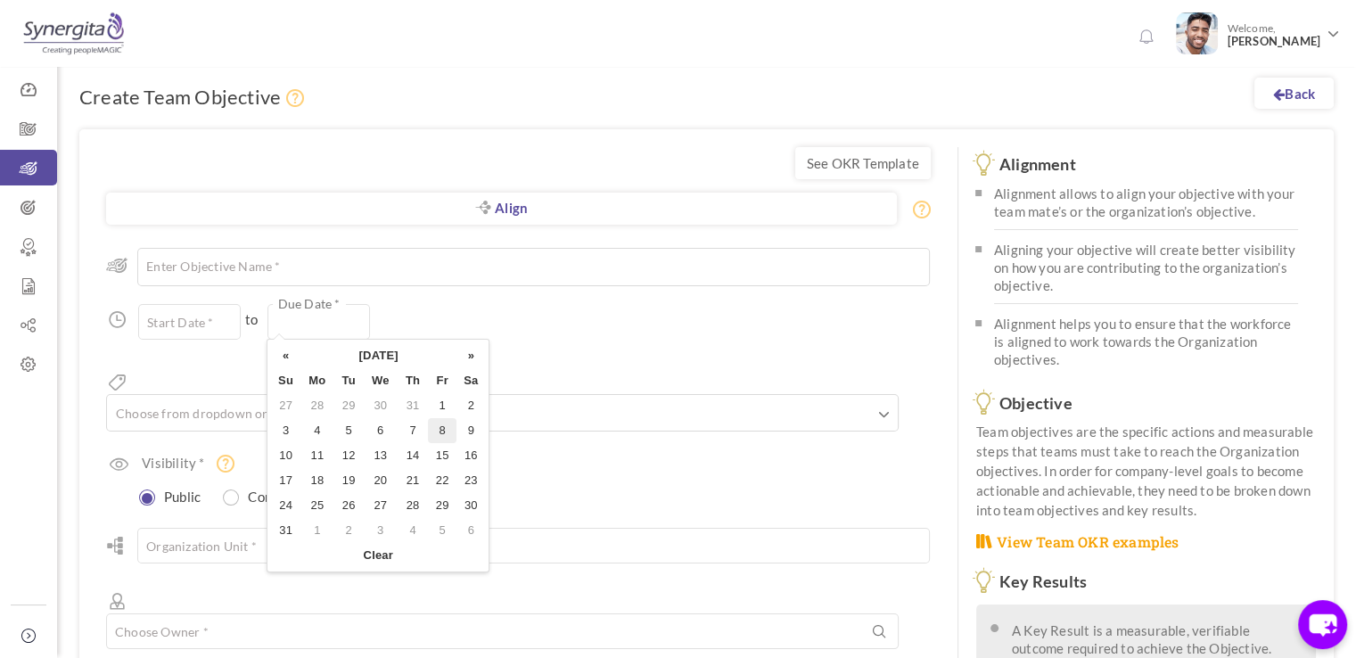
type input "[DATE]"
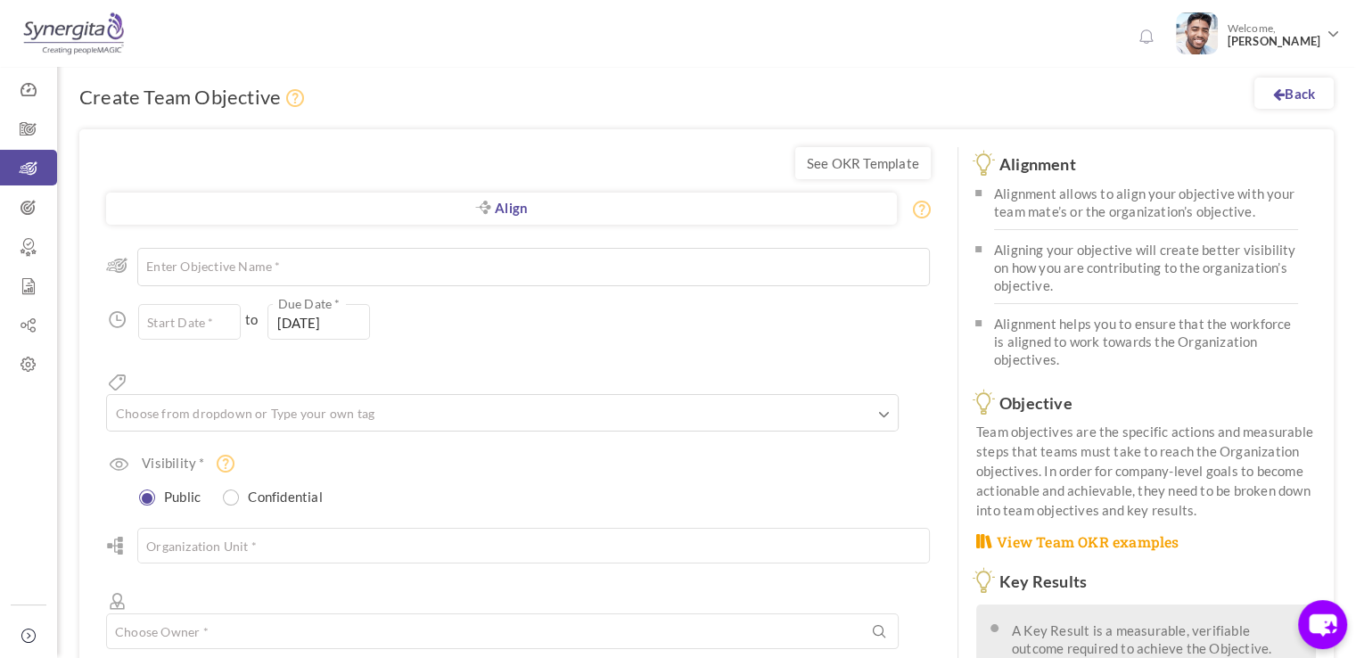
click at [412, 310] on div "Start Date * to [DATE] Due Date * Due date should not fall after the aligned ob…" at bounding box center [518, 322] width 825 height 36
